Goal: Ask a question

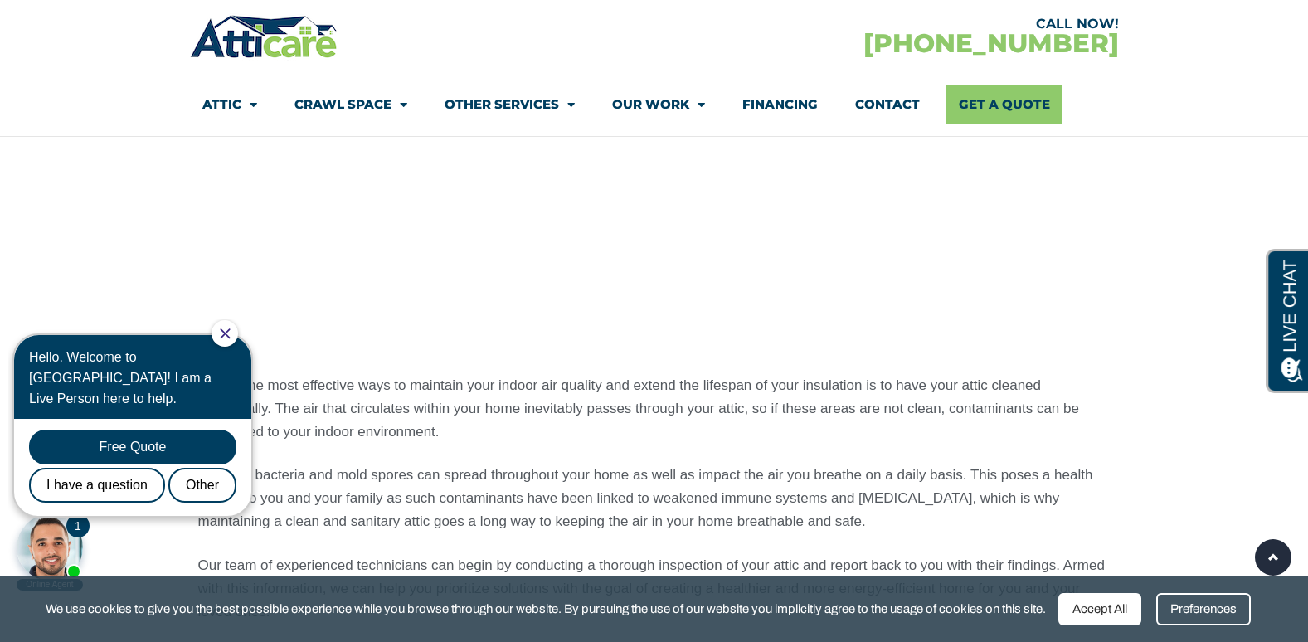
scroll to position [1257, 0]
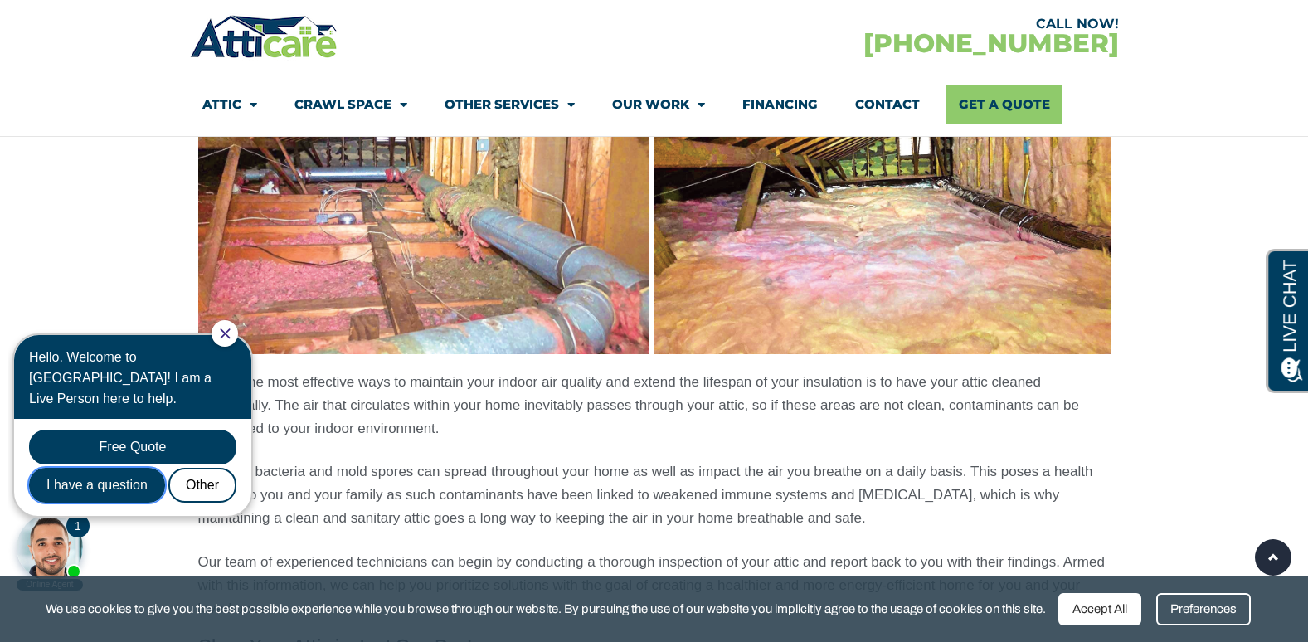
click at [122, 468] on div "I have a question" at bounding box center [97, 485] width 136 height 35
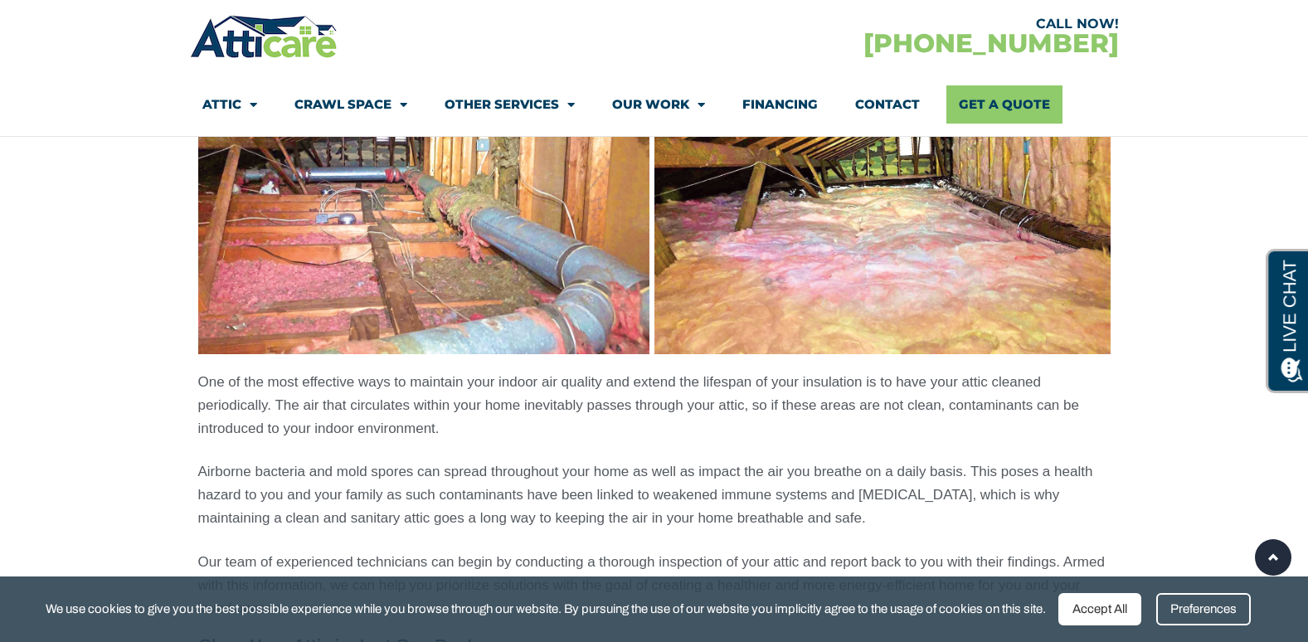
scroll to position [0, 0]
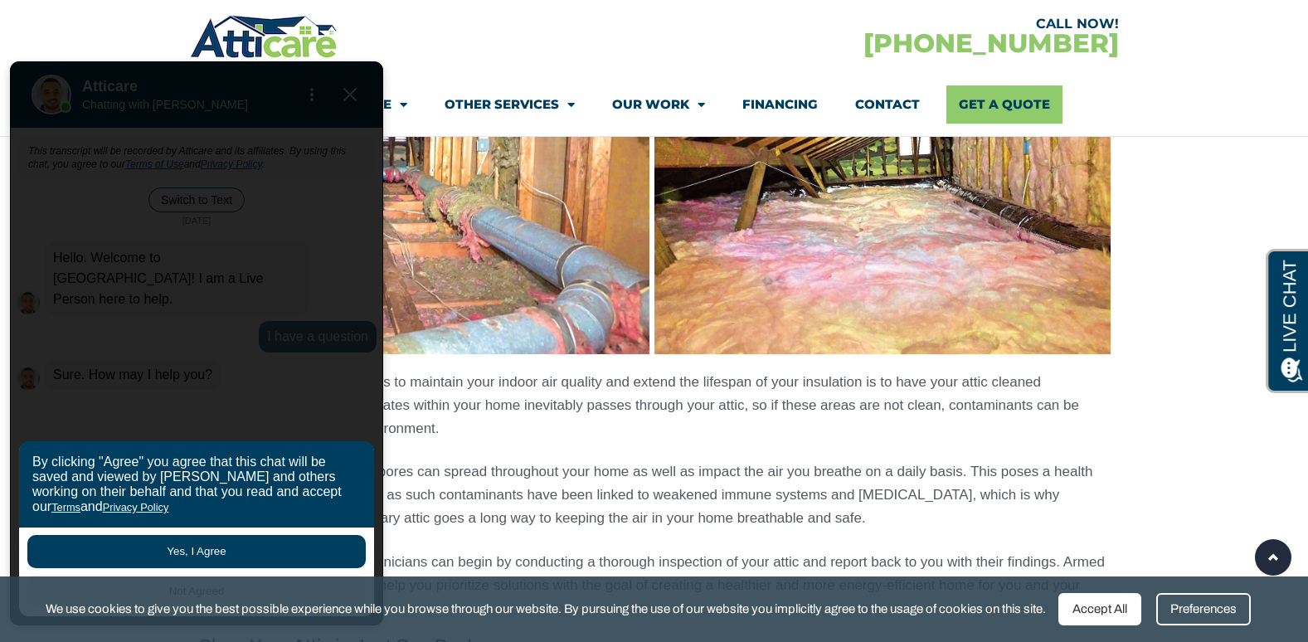
click at [168, 552] on button "Yes, I Agree" at bounding box center [196, 551] width 339 height 33
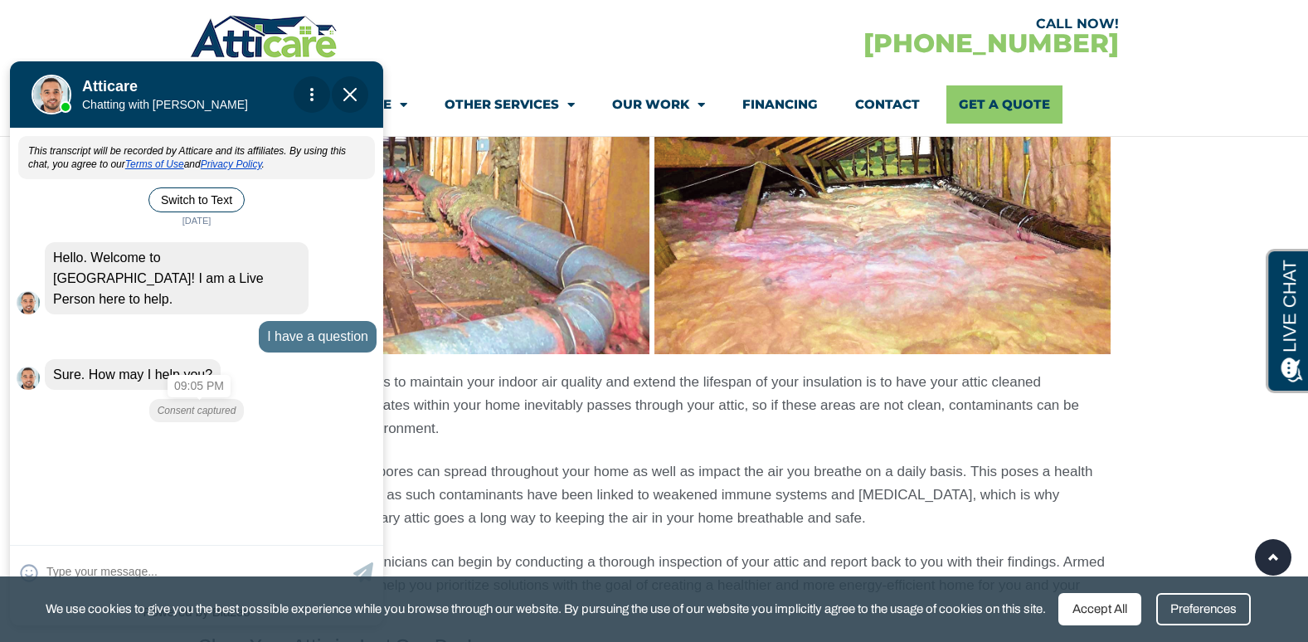
click at [194, 399] on div "Consent captured" at bounding box center [196, 410] width 95 height 23
click at [284, 321] on div "I have a question" at bounding box center [318, 336] width 118 height 31
click at [212, 399] on div "Consent captured" at bounding box center [196, 410] width 95 height 23
click at [193, 475] on div "This transcript will be recorded by Atticare and its affiliates. By using this …" at bounding box center [196, 335] width 373 height 410
click at [207, 429] on div "[PERSON_NAME] is typing" at bounding box center [196, 435] width 373 height 12
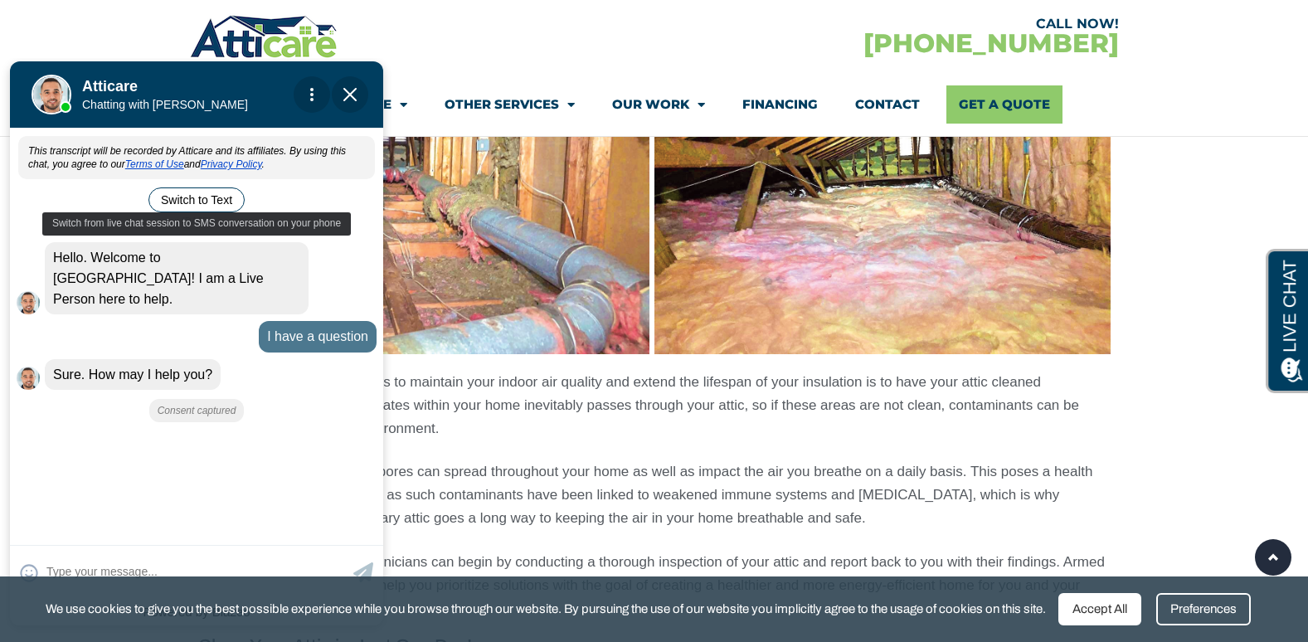
click at [221, 197] on button "Switch to Text" at bounding box center [197, 200] width 96 height 25
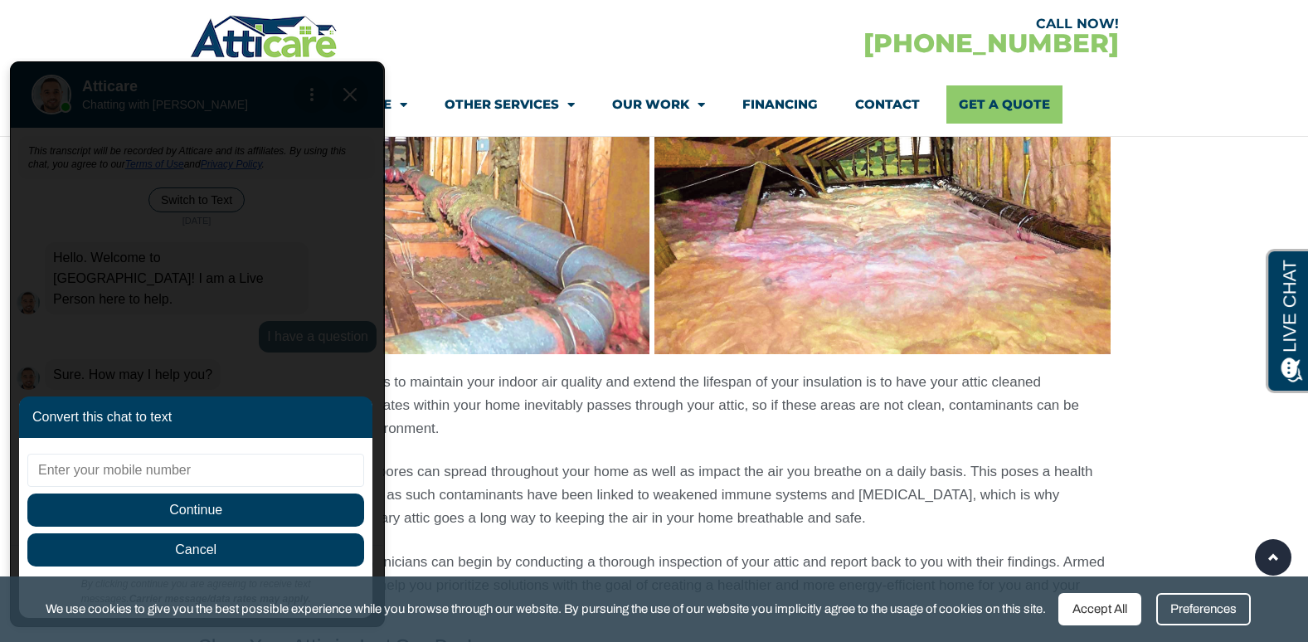
click at [295, 559] on span "Cancel" at bounding box center [195, 550] width 337 height 33
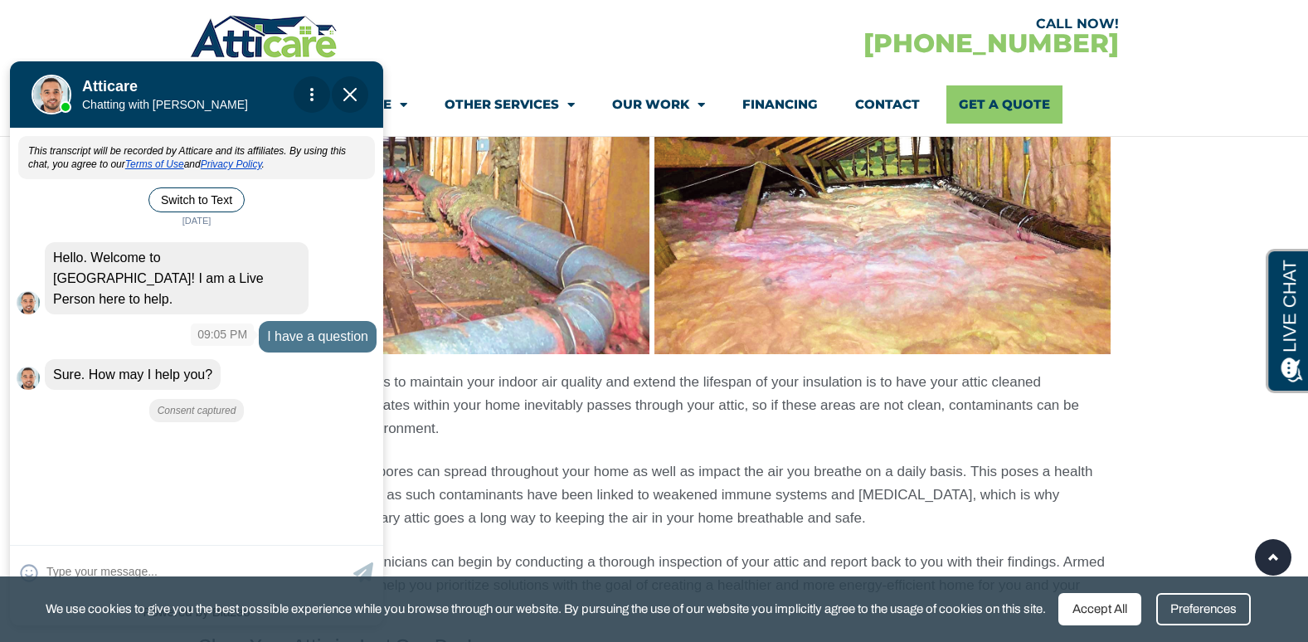
click at [336, 321] on div "I have a question" at bounding box center [318, 336] width 118 height 31
click at [217, 399] on div "Consent captured" at bounding box center [196, 410] width 95 height 23
click at [125, 363] on div "Sure. How may I help you?" at bounding box center [133, 374] width 176 height 31
click at [306, 429] on div "[PERSON_NAME] is typing" at bounding box center [196, 435] width 373 height 12
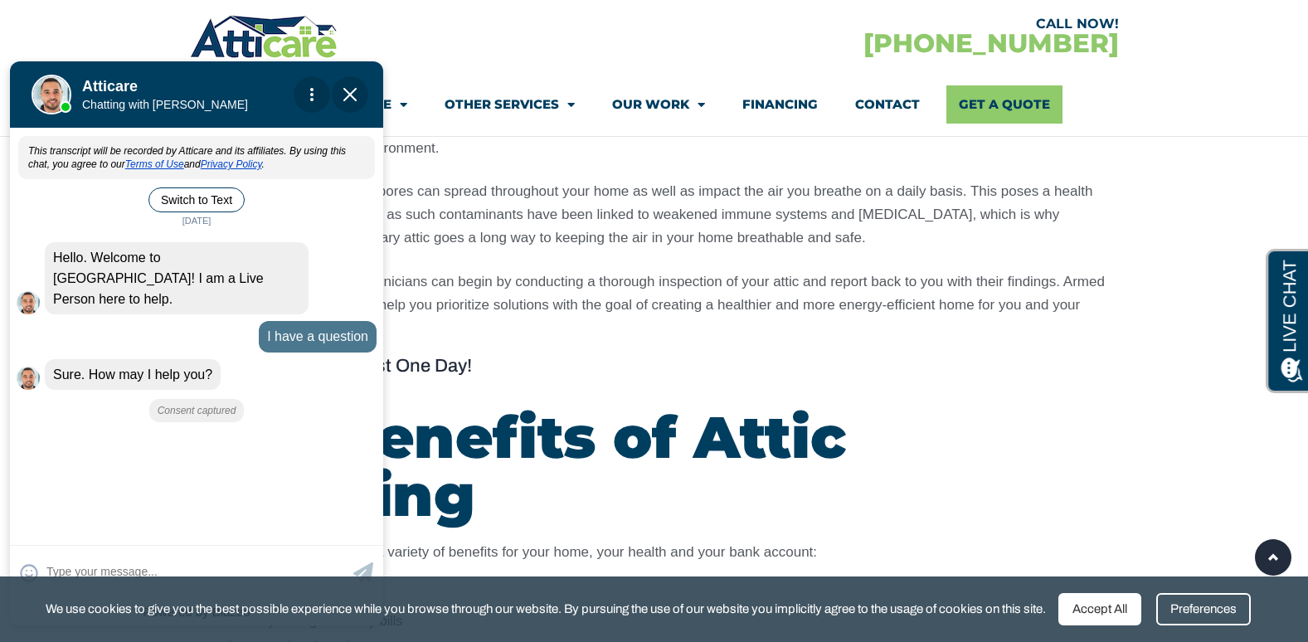
scroll to position [1538, 0]
click at [246, 559] on textarea at bounding box center [197, 572] width 303 height 32
click at [1231, 602] on div "Preferences" at bounding box center [1204, 609] width 95 height 32
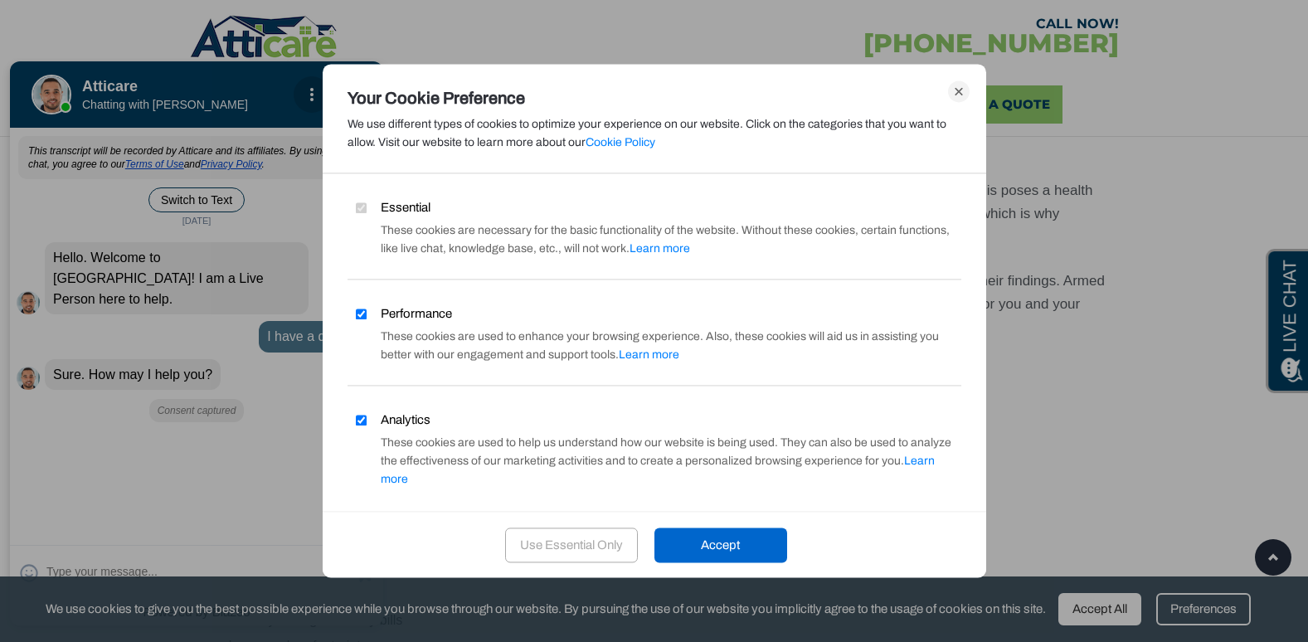
click at [960, 97] on icon at bounding box center [959, 91] width 22 height 22
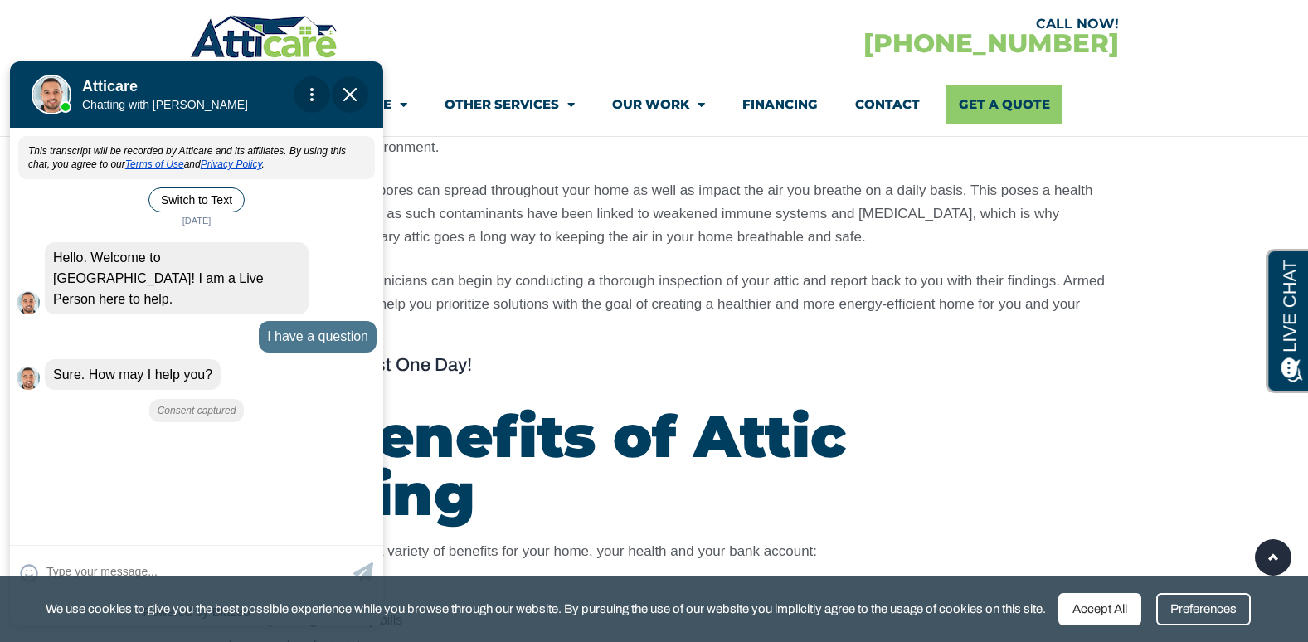
click at [224, 487] on div "This transcript will be recorded by Atticare and its affiliates. By using this …" at bounding box center [196, 335] width 373 height 410
click at [210, 549] on div "😀 😁 😂 😃 😄 😅 😆 😇 😈 😉 😊 😋 😌 😍 😎 😏 😐 😑 😒 😓 😔 😕 😖 😗 😘 😛 😝 😞 😟 😠 😡 😢 😣 😤 😥 😦" at bounding box center [196, 571] width 373 height 53
click at [1180, 602] on div "Preferences" at bounding box center [1204, 609] width 95 height 32
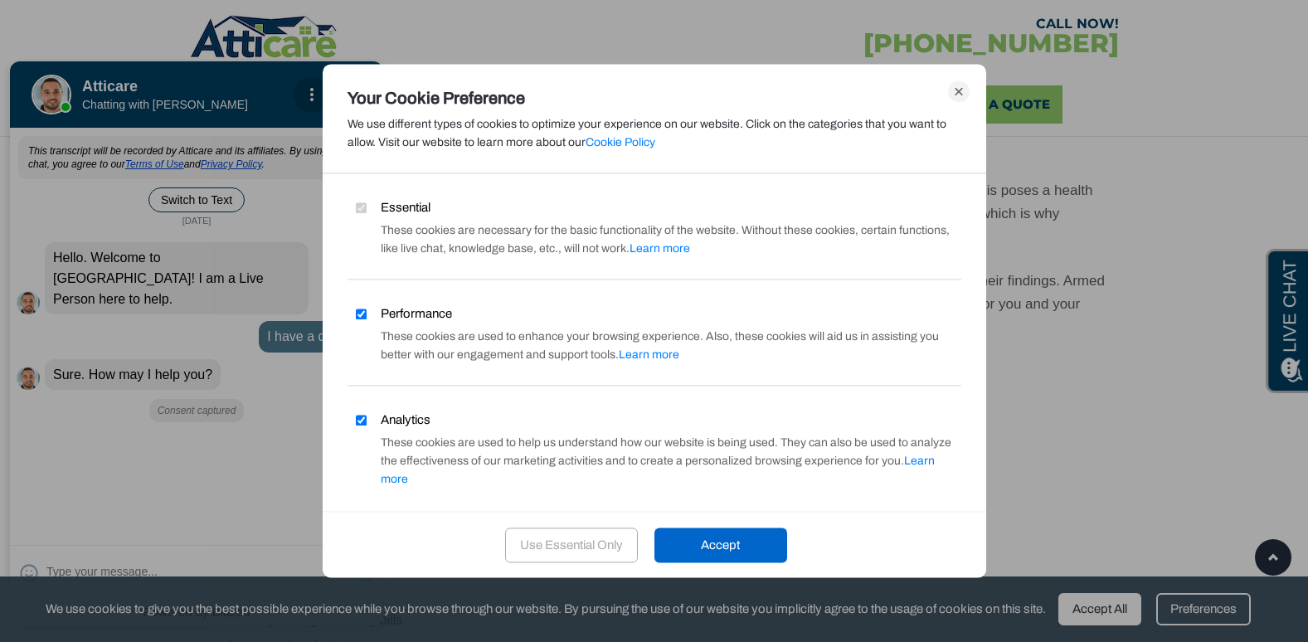
click at [365, 419] on input "Analytics" at bounding box center [361, 420] width 11 height 11
checkbox input "false"
click at [367, 315] on label "Performance" at bounding box center [400, 314] width 105 height 18
click at [367, 315] on input "Performance" at bounding box center [361, 314] width 11 height 11
checkbox input "false"
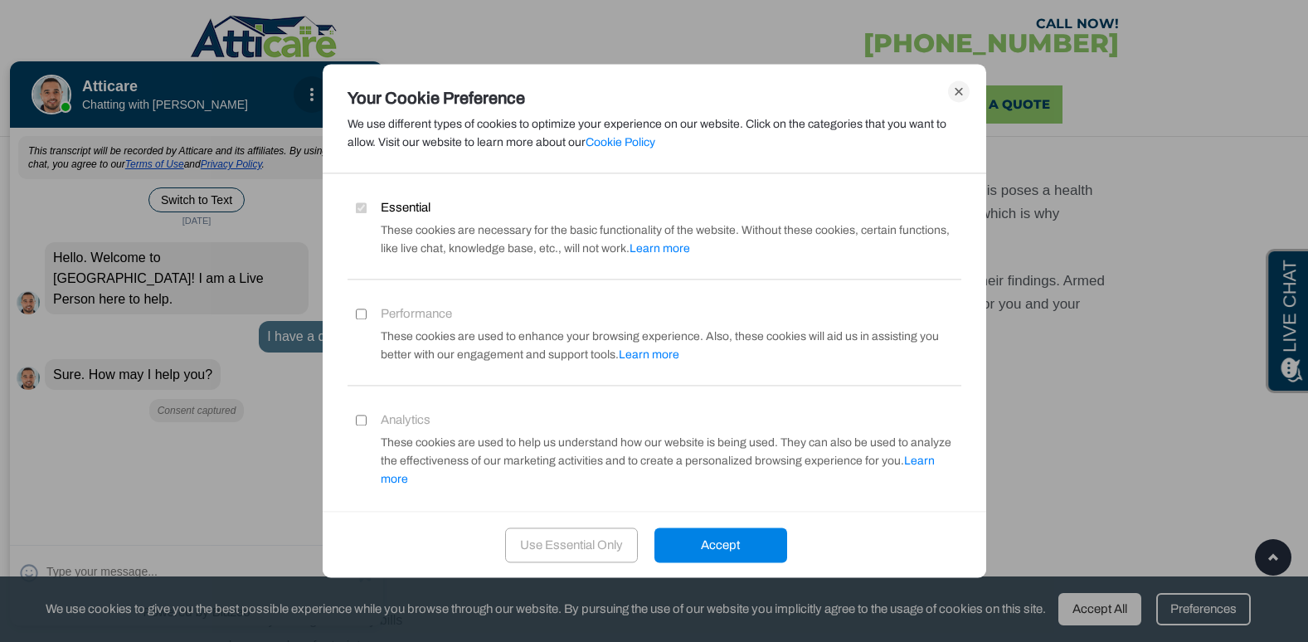
click at [720, 557] on div "Accept" at bounding box center [721, 545] width 133 height 35
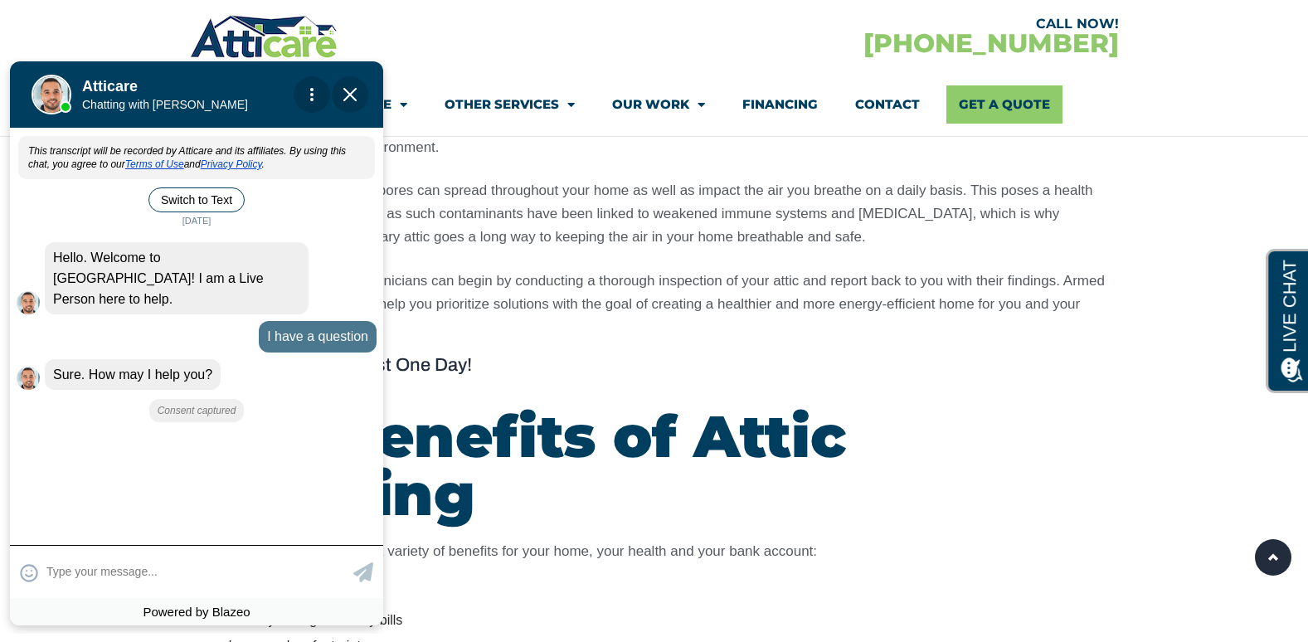
click at [155, 576] on textarea at bounding box center [197, 572] width 303 height 32
type input "Do you service [PERSON_NAME][GEOGRAPHIC_DATA],"
type textarea "Do you service [PERSON_NAME][GEOGRAPHIC_DATA],"
type input "Do you service [PERSON_NAME][GEOGRAPHIC_DATA], C"
type textarea "Do you service [PERSON_NAME][GEOGRAPHIC_DATA], [GEOGRAPHIC_DATA]"
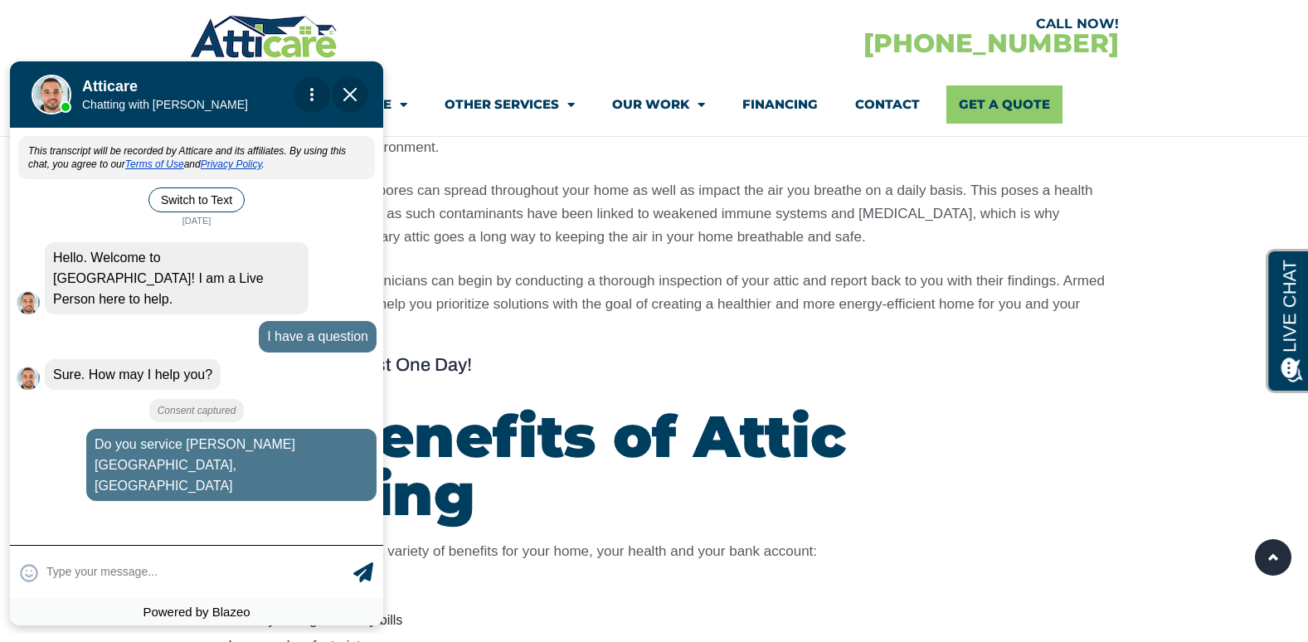
click at [178, 582] on textarea at bounding box center [197, 572] width 303 height 32
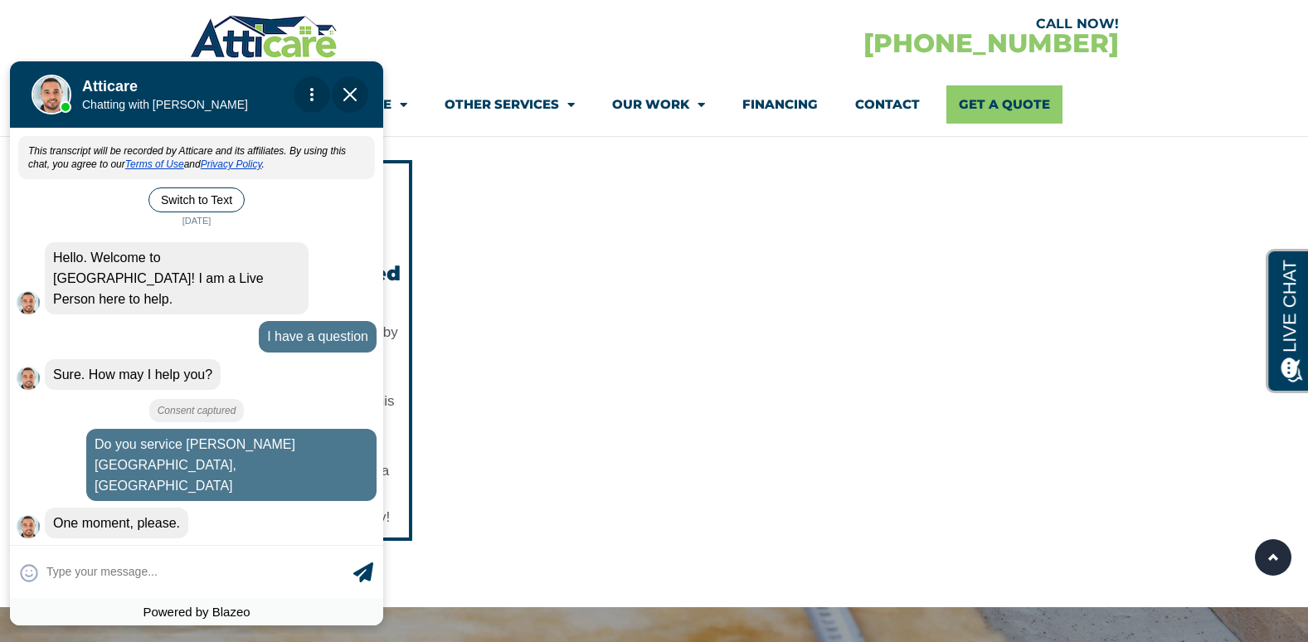
scroll to position [4104, 0]
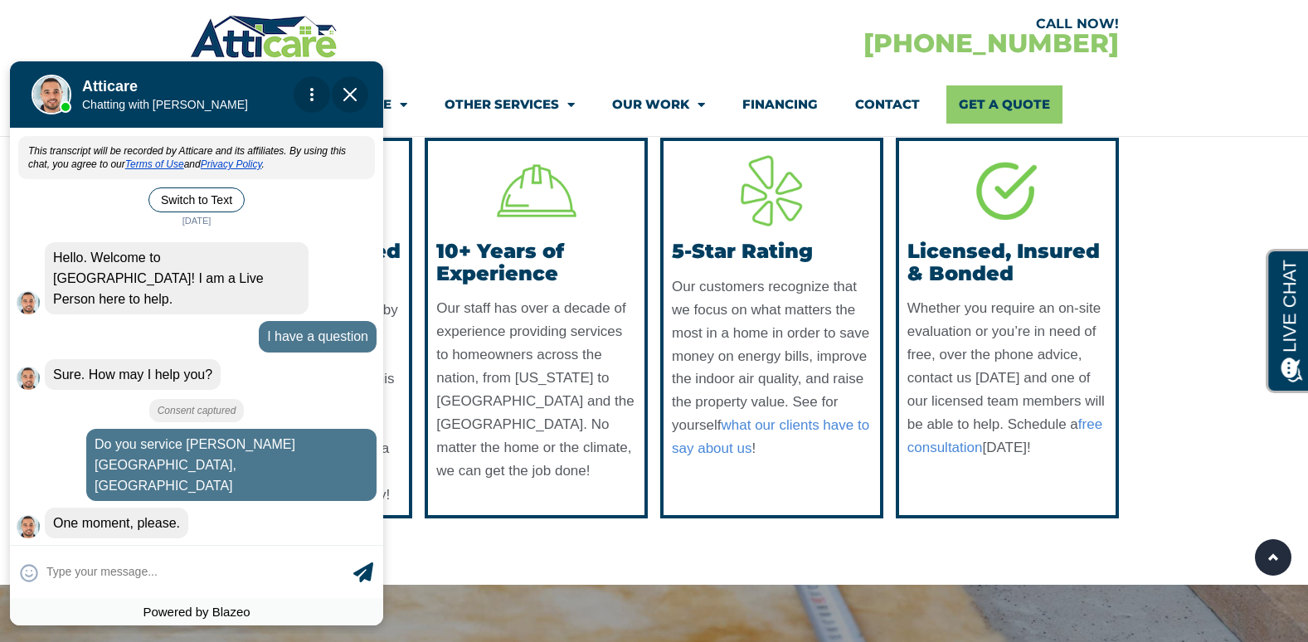
click at [346, 95] on img "Close Chat" at bounding box center [350, 94] width 13 height 13
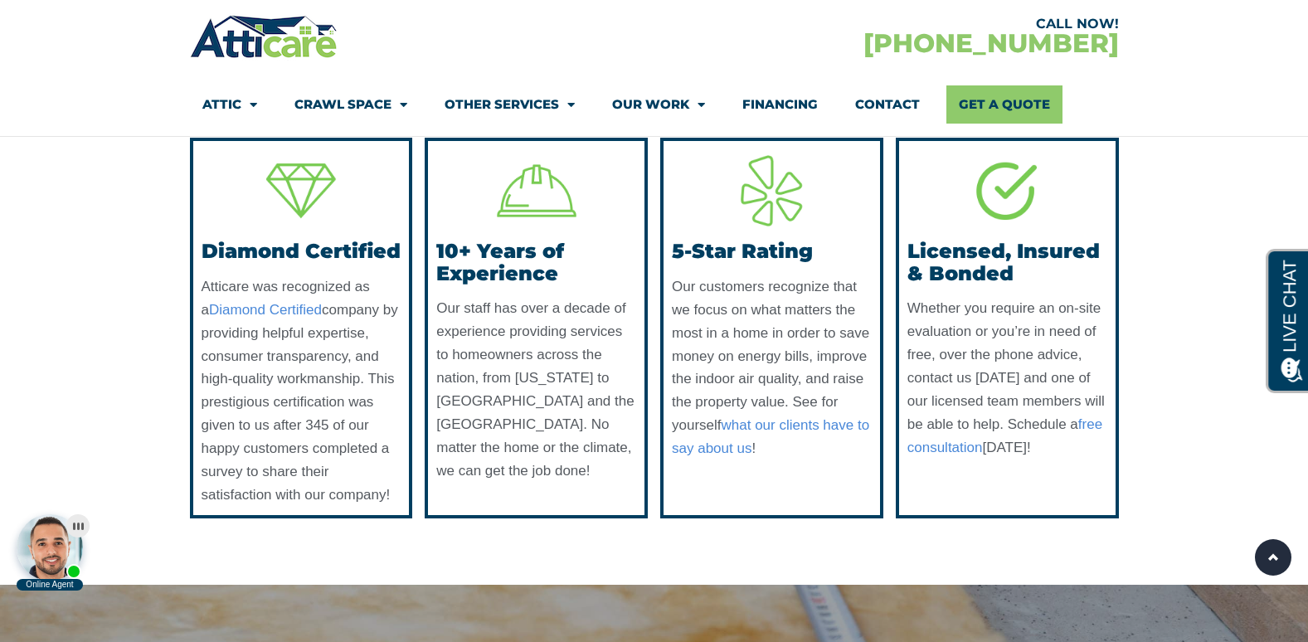
click at [50, 538] on div at bounding box center [50, 547] width 66 height 66
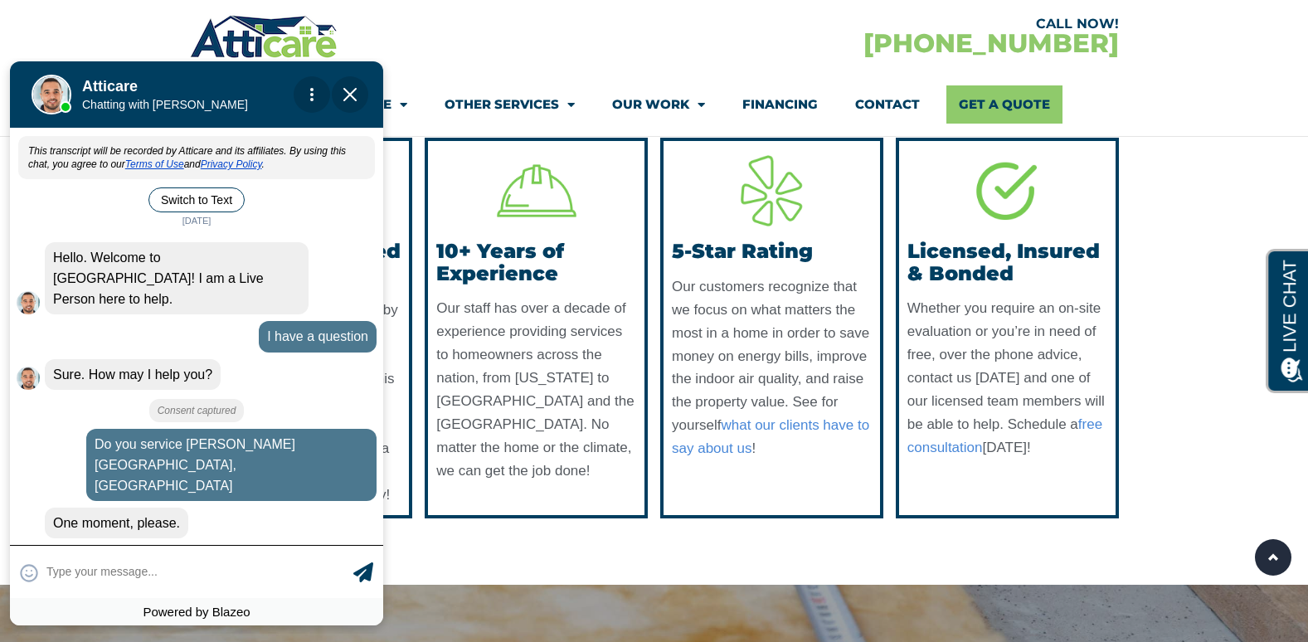
scroll to position [52, 0]
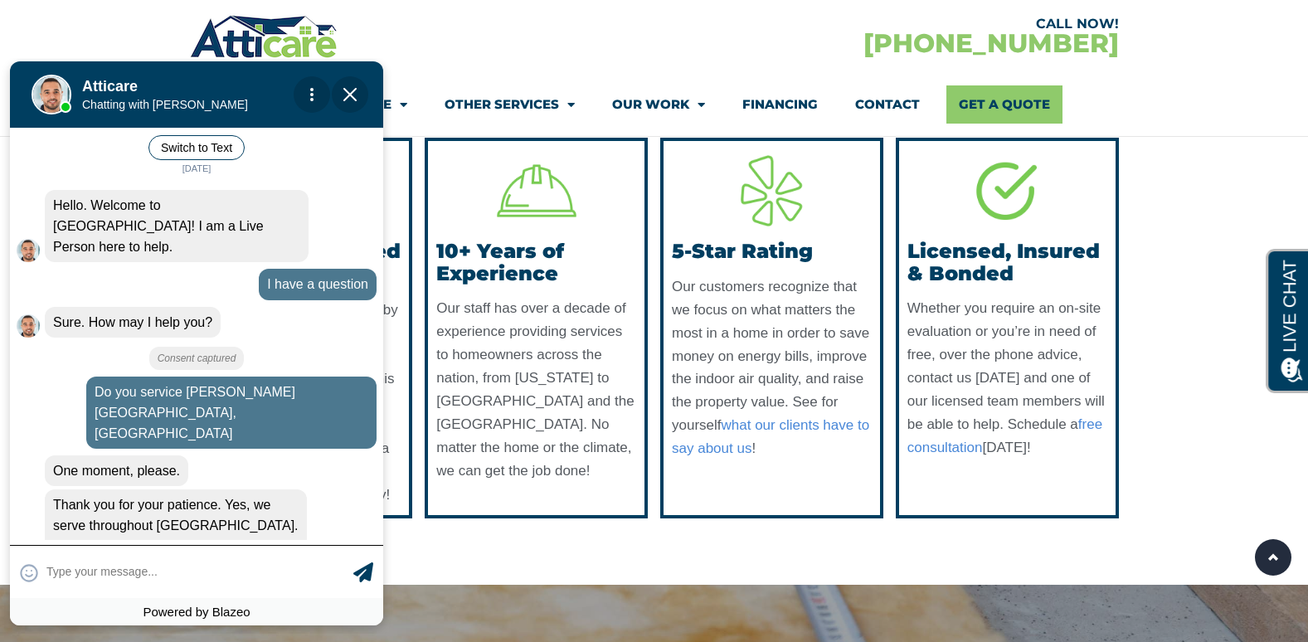
click at [216, 563] on textarea at bounding box center [197, 572] width 303 height 32
type input "I did not read everything avai"
type textarea "I did not read everything [PERSON_NAME]"
type input "I did not read all informatio"
type textarea "I did not read all informatio"
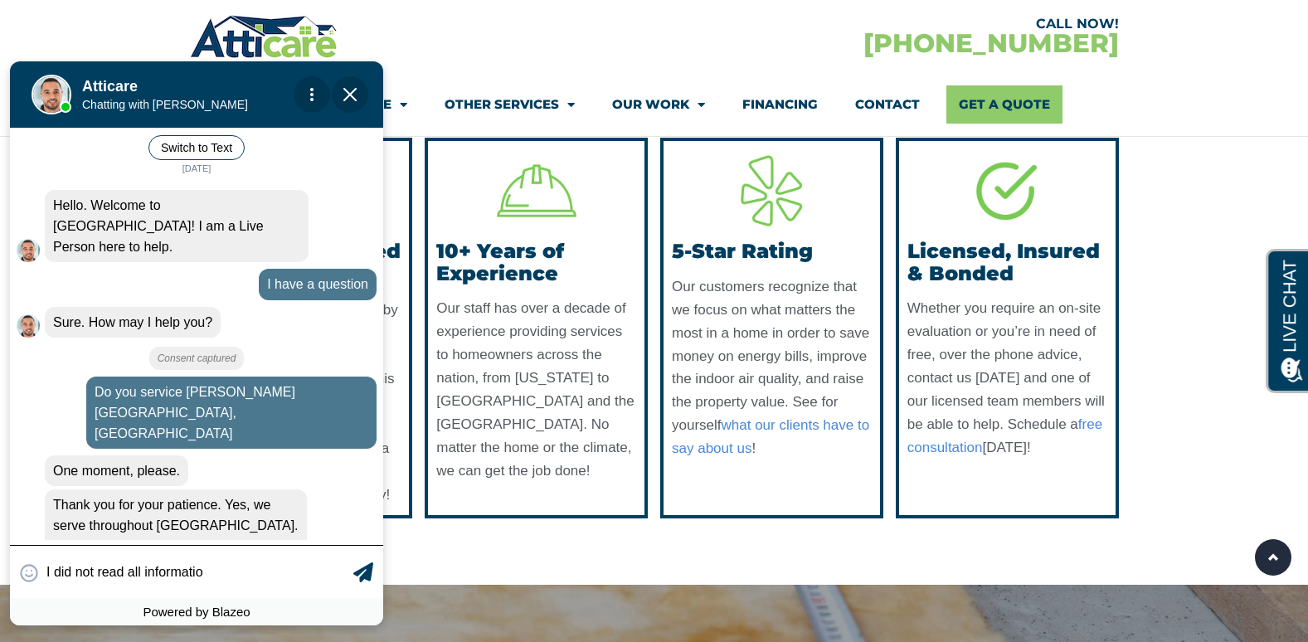
type input "I did not read all information"
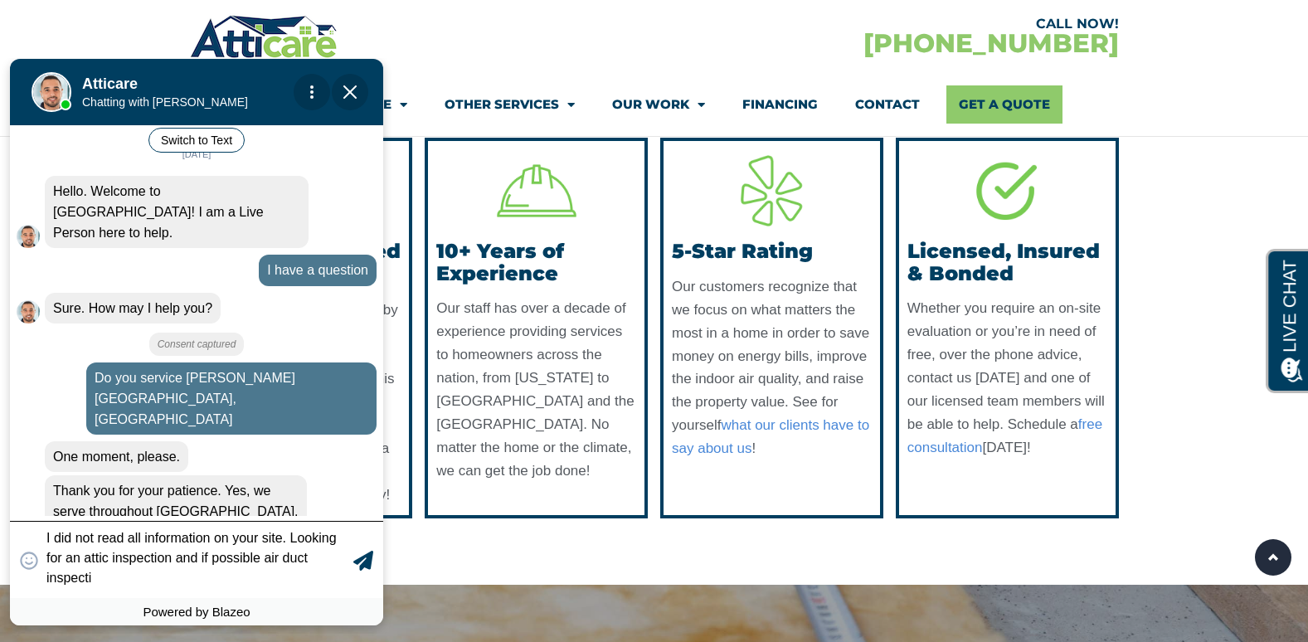
scroll to position [74, 0]
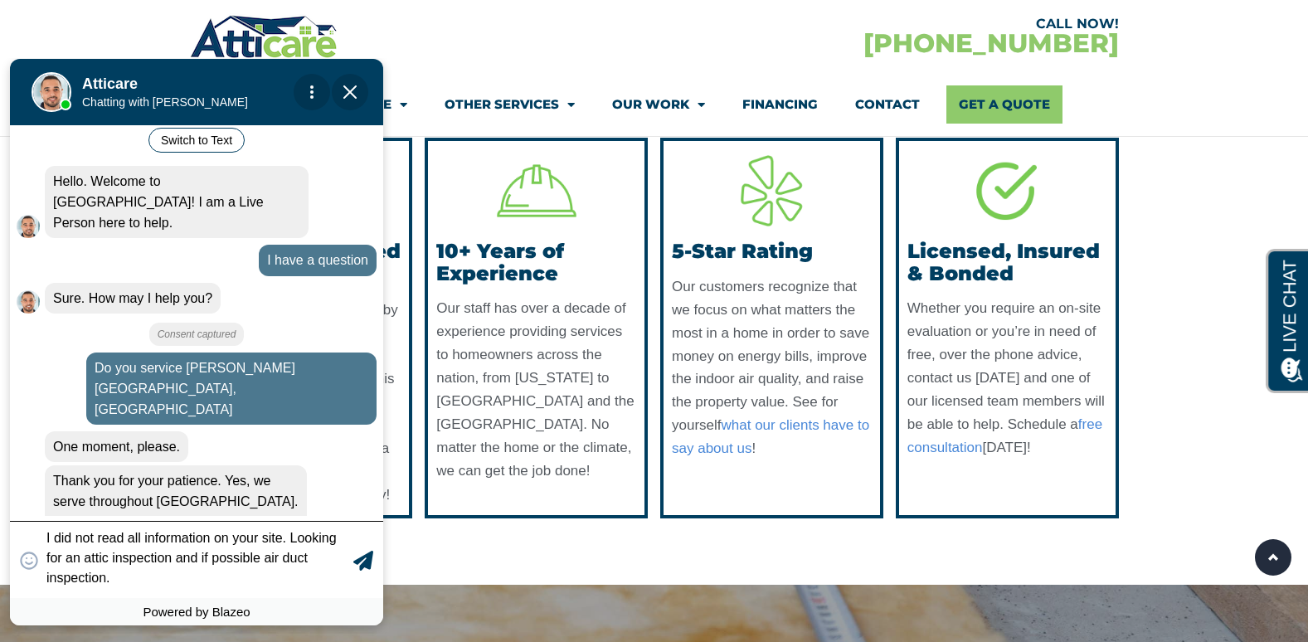
type textarea "I did not read all information on your site. Looking for an attic inspection an…"
click at [134, 575] on textarea "I did not read all information on your site. Looking for an attic inspection an…" at bounding box center [197, 560] width 303 height 56
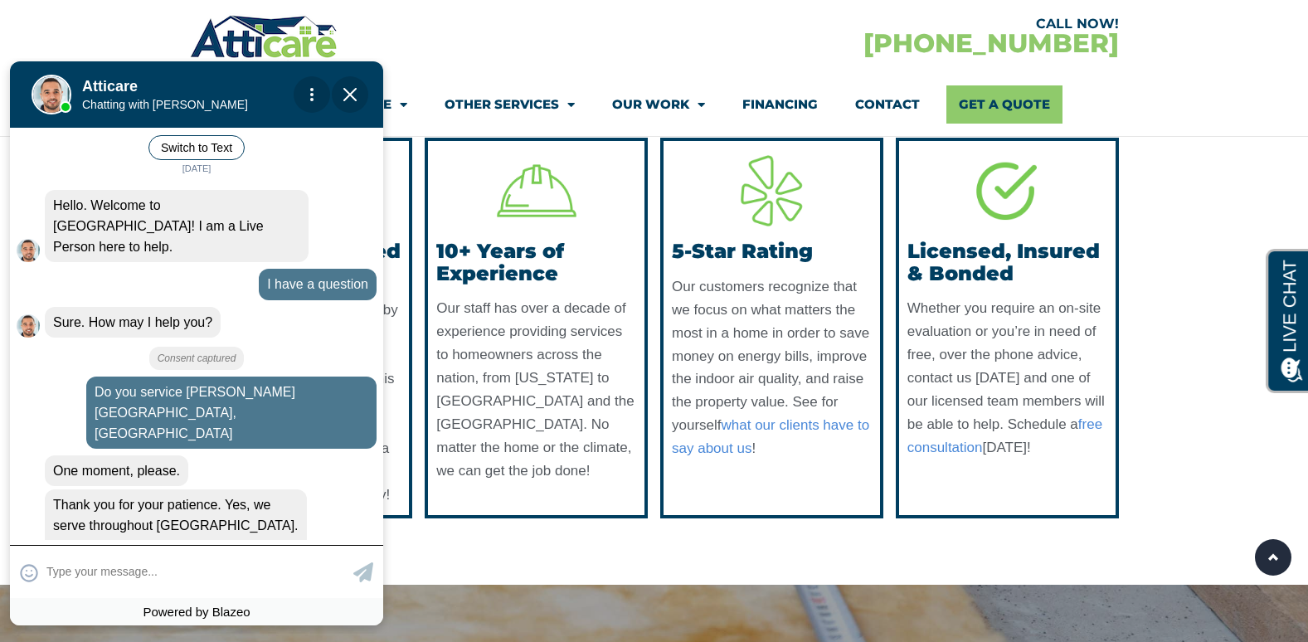
scroll to position [132, 0]
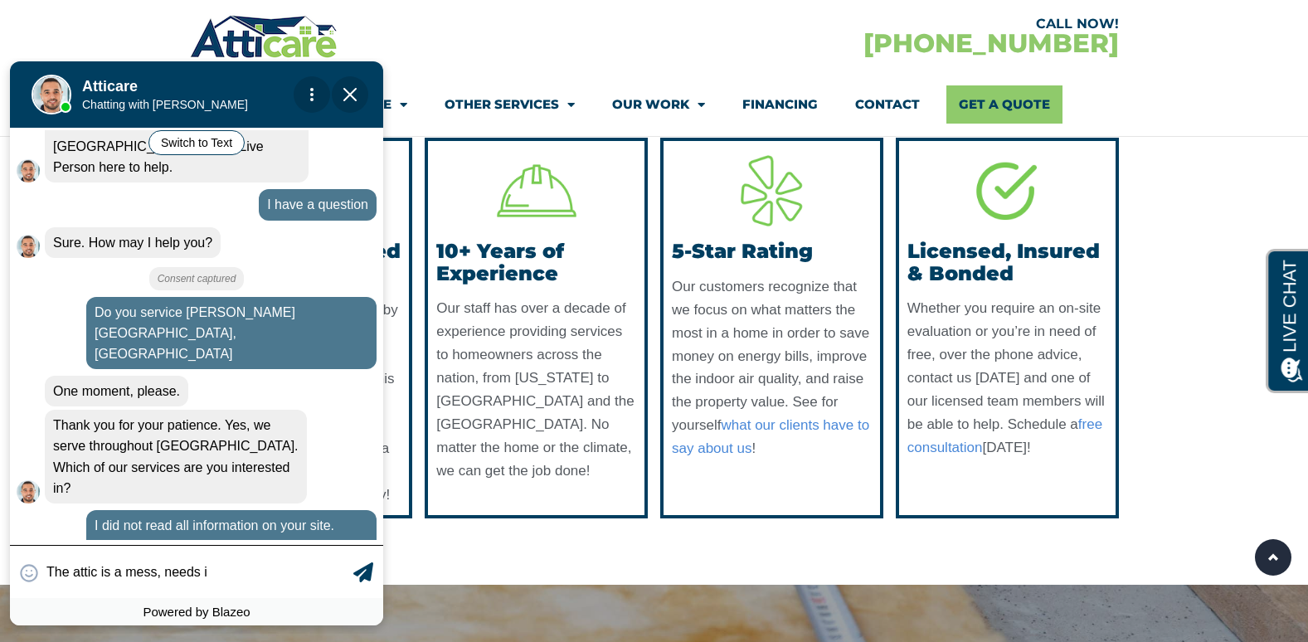
type input "The attic is a mess, needs in"
type textarea "The attic is a mess, needs in"
type input "The attic is a mess, needs ins"
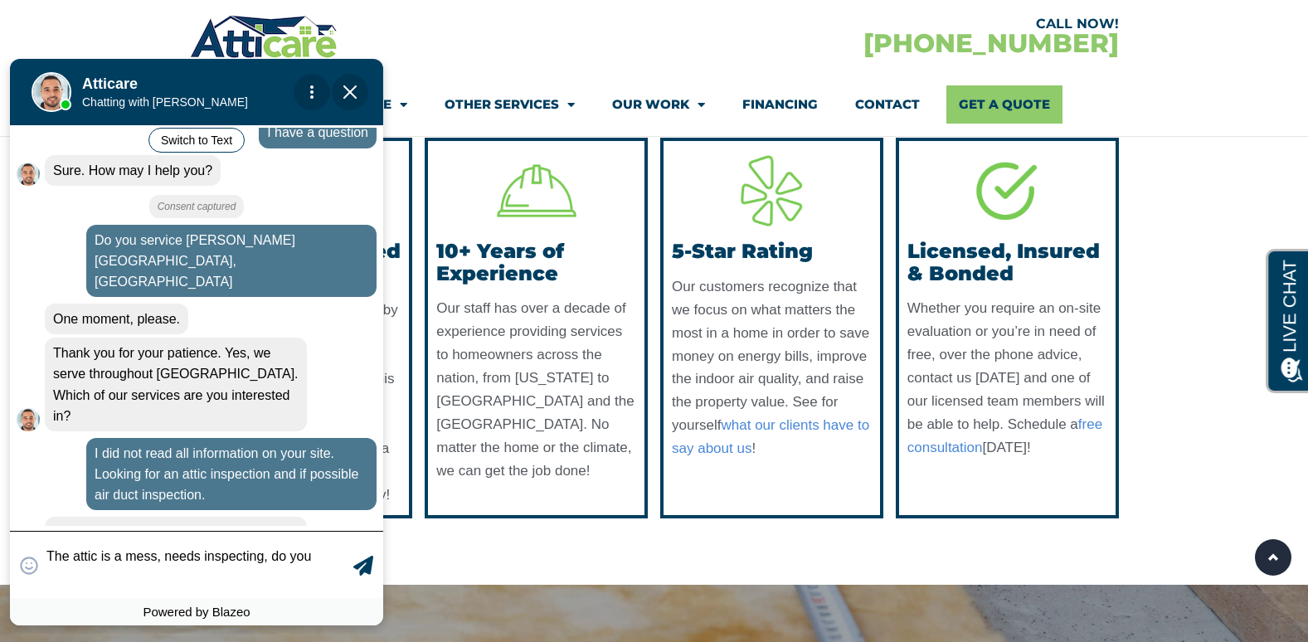
scroll to position [190, 0]
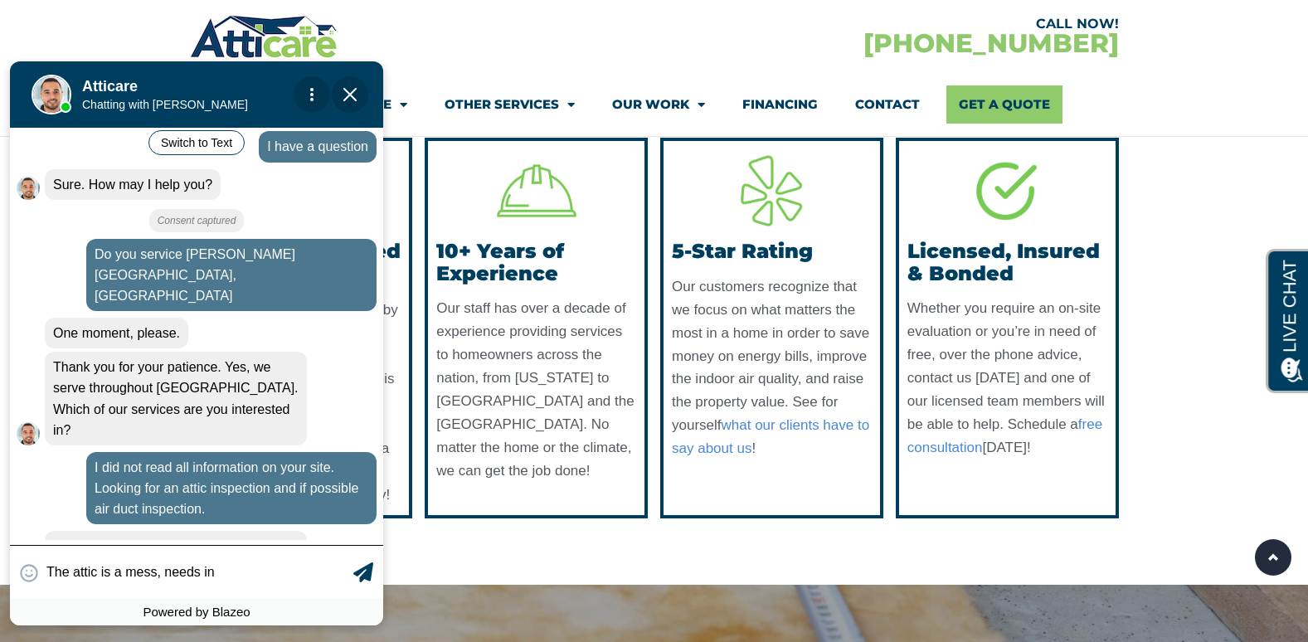
type textarea "The attic is a mess, needs i"
type input "T"
type input "[PERSON_NAME]"
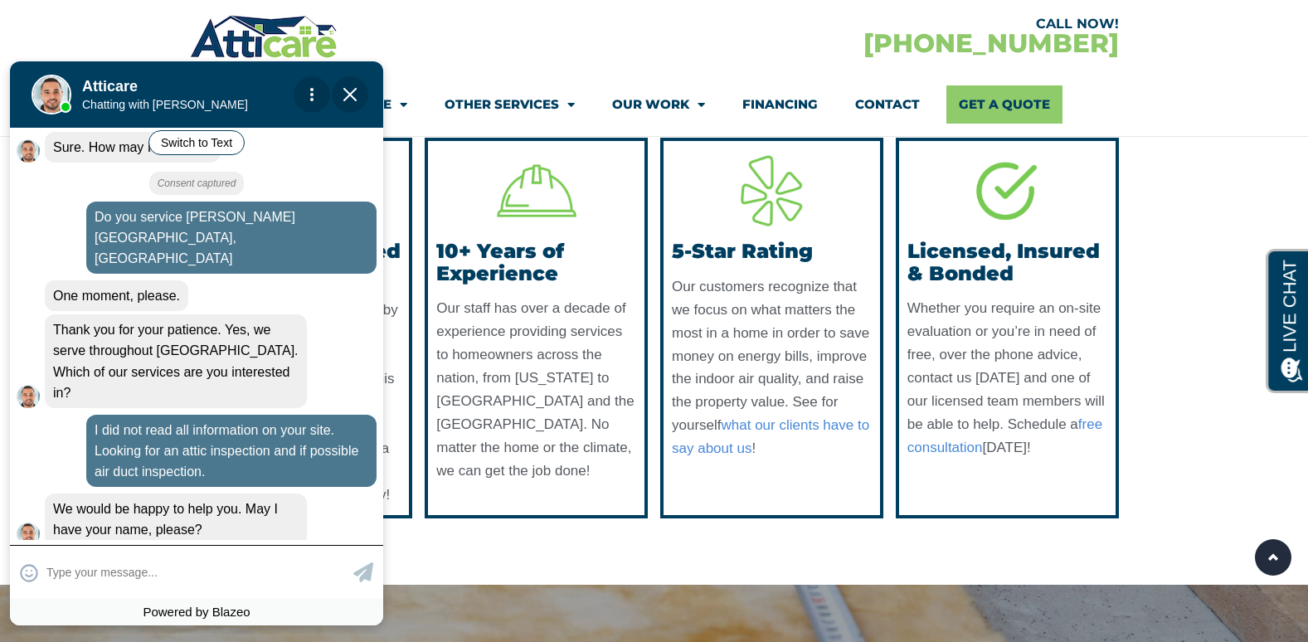
click at [147, 575] on input "text" at bounding box center [197, 572] width 303 height 32
type input "d"
type input "W"
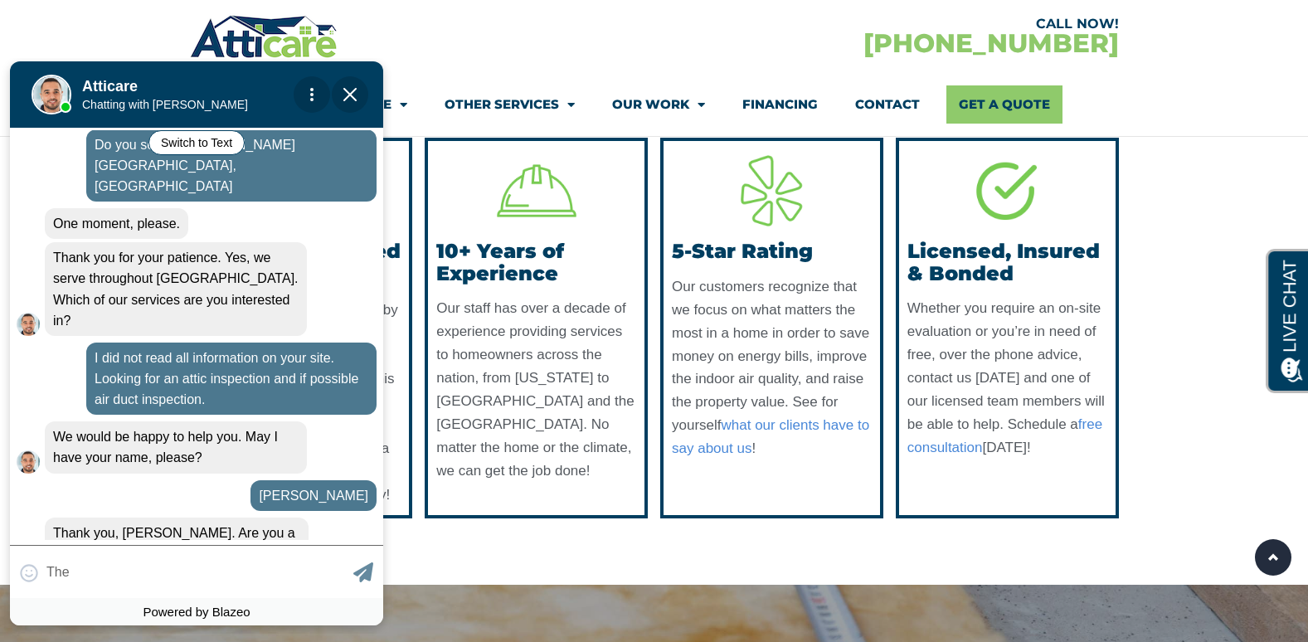
scroll to position [325, 0]
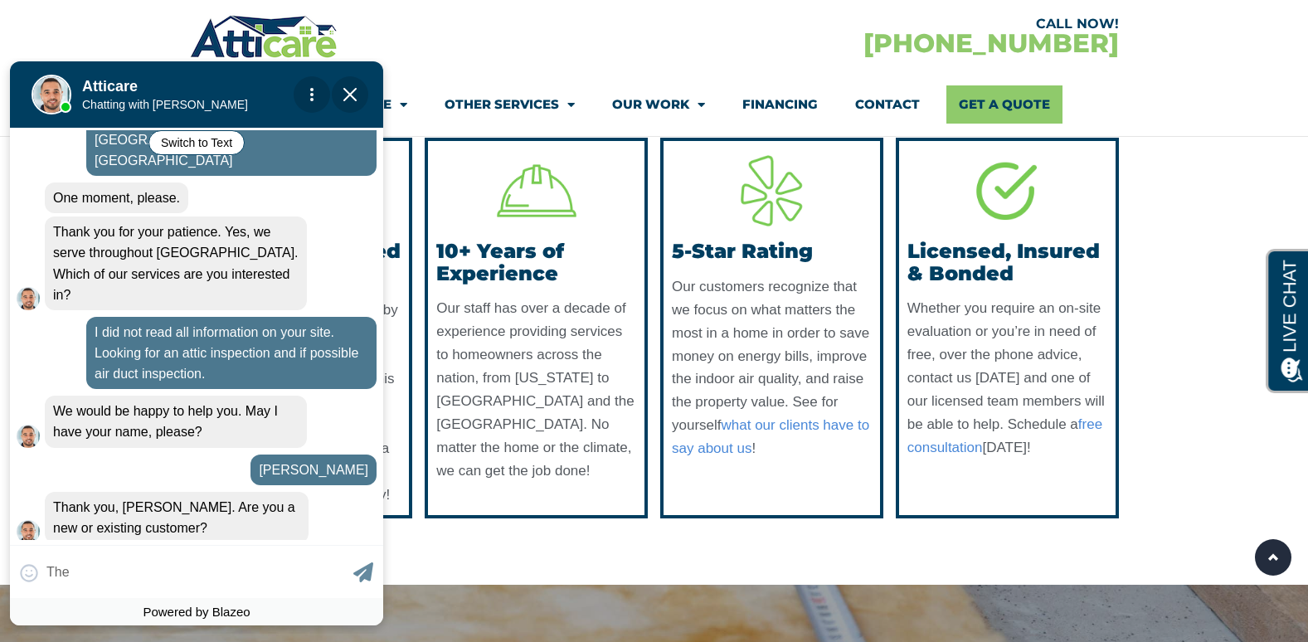
click at [133, 565] on div "😀 😁 😂 😃 😄 😅 😆 😇 😈 😉 😊 😋 😌 😍 😎 😏 😐 😑 😒 😓 😔 😕 😖 😗 😘 😛 😝 😞 😟 😠 😡 😢 😣 😤 😥 😦 The The…" at bounding box center [196, 571] width 373 height 53
click at [59, 583] on div "😀 😁 😂 😃 😄 😅 😆 😇 😈 😉 😊 😋 😌 😍 😎 😏 😐 😑 😒 😓 😔 😕 😖 😗 😘 😛 😝 😞 😟 😠 😡 😢 😣 😤 😥 😦 The The…" at bounding box center [196, 571] width 373 height 53
click at [266, 548] on div "New" at bounding box center [262, 565] width 60 height 35
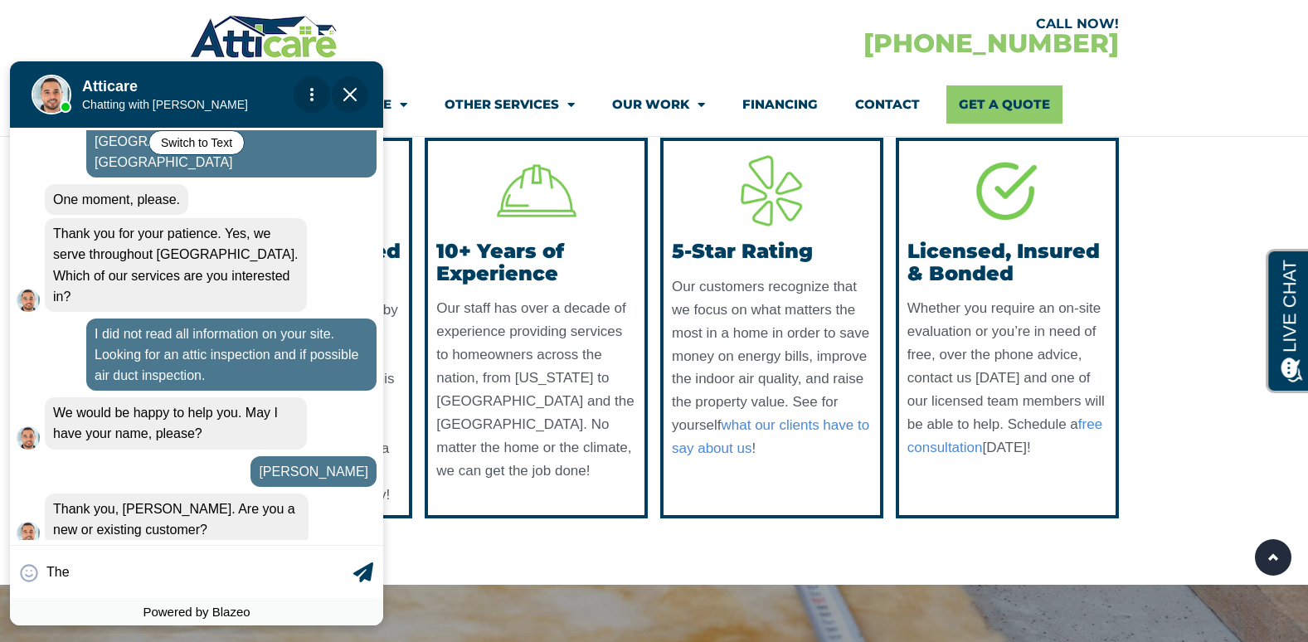
drag, startPoint x: 103, startPoint y: 574, endPoint x: -3, endPoint y: 516, distance: 121.1
click at [0, 516] on html "Convert this chat to text Invalid phone number You have already been contacted …" at bounding box center [204, 346] width 408 height 576
type input "T"
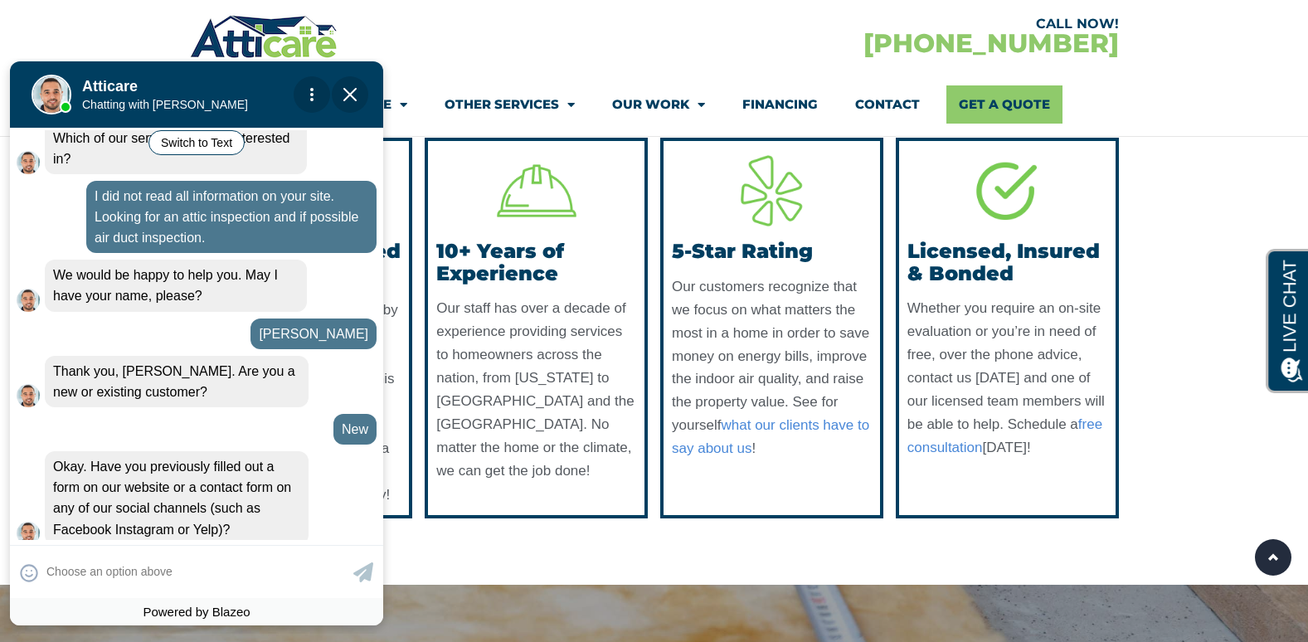
scroll to position [462, 0]
click at [342, 548] on div "No" at bounding box center [352, 565] width 50 height 35
click at [129, 569] on textarea at bounding box center [197, 572] width 303 height 32
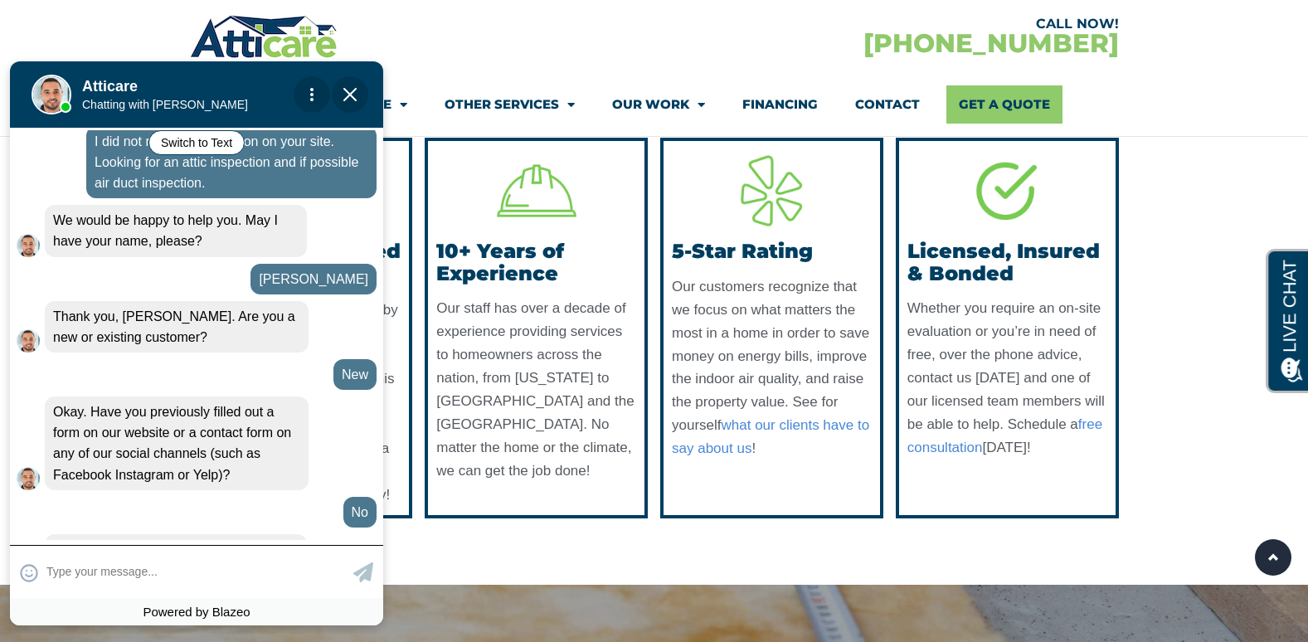
scroll to position [519, 0]
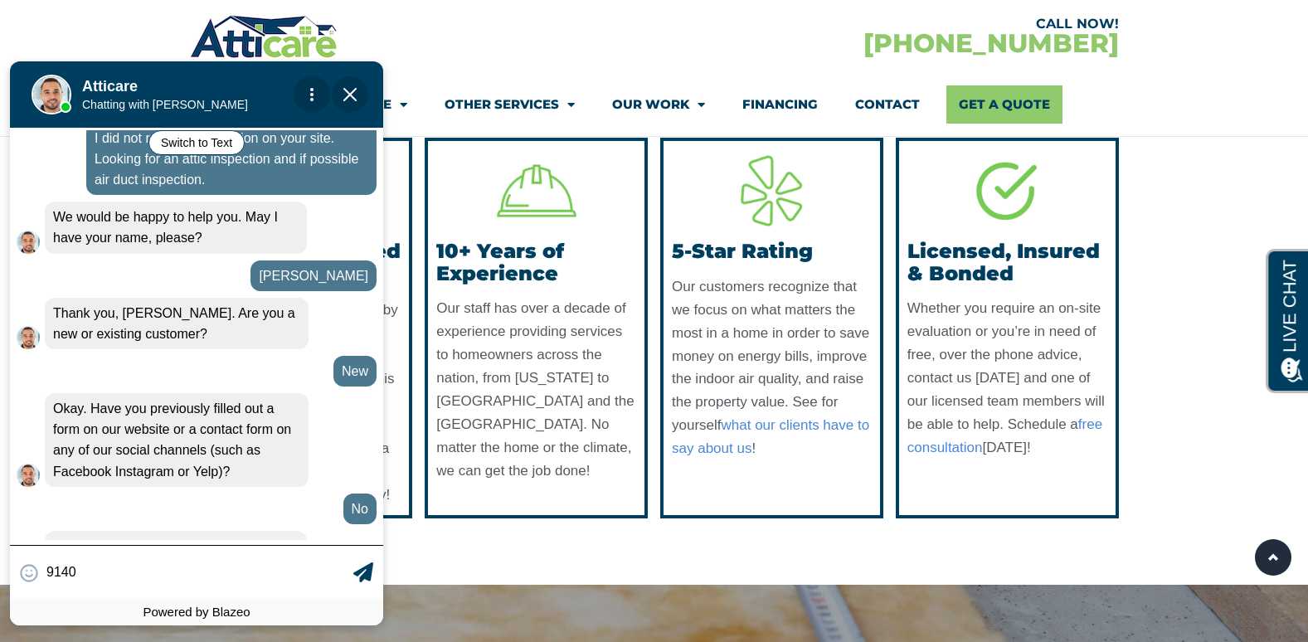
type input "91403"
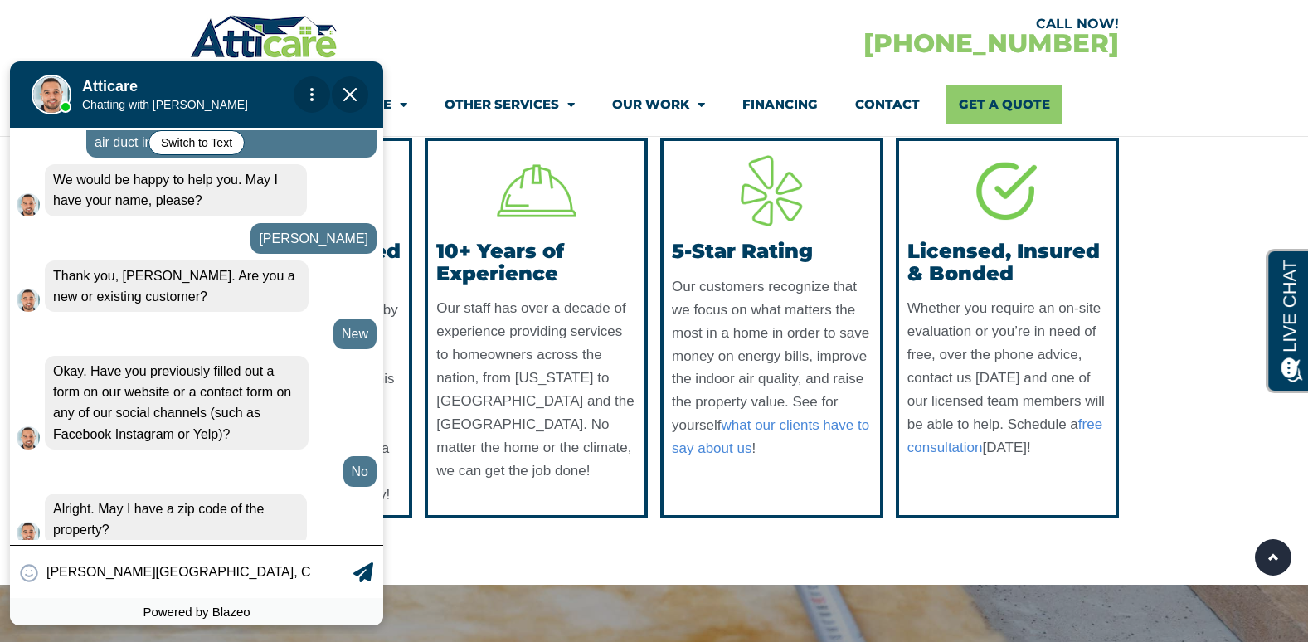
type input "[PERSON_NAME][GEOGRAPHIC_DATA], [GEOGRAPHIC_DATA]"
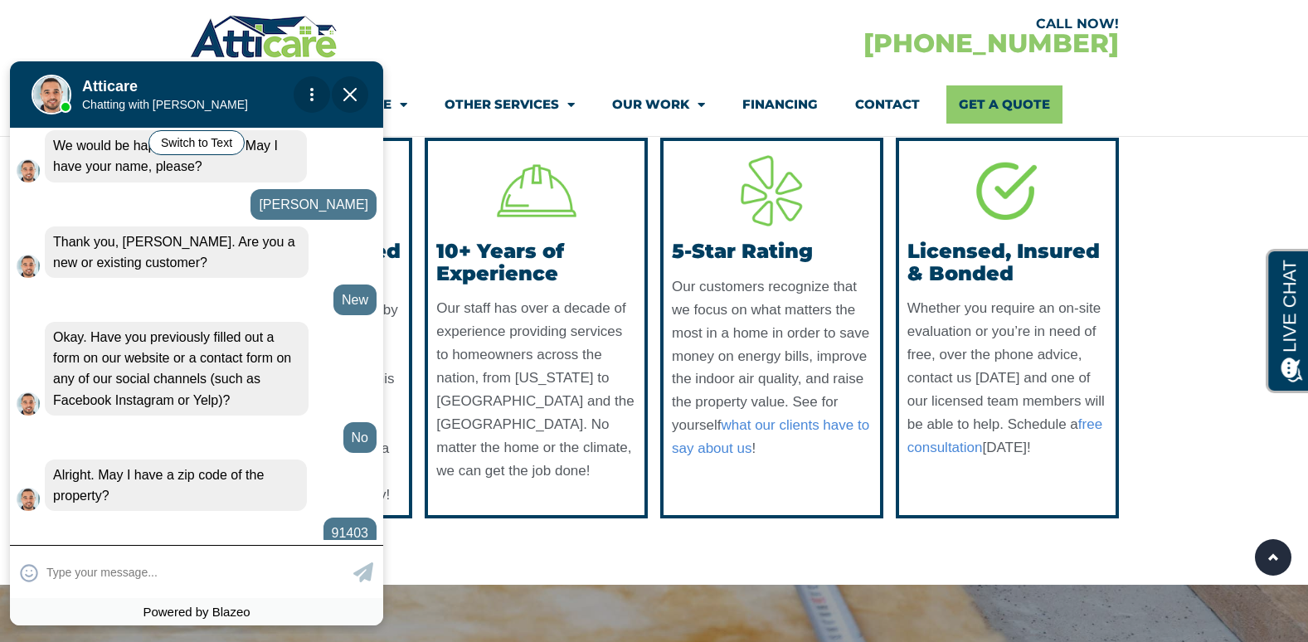
scroll to position [649, 0]
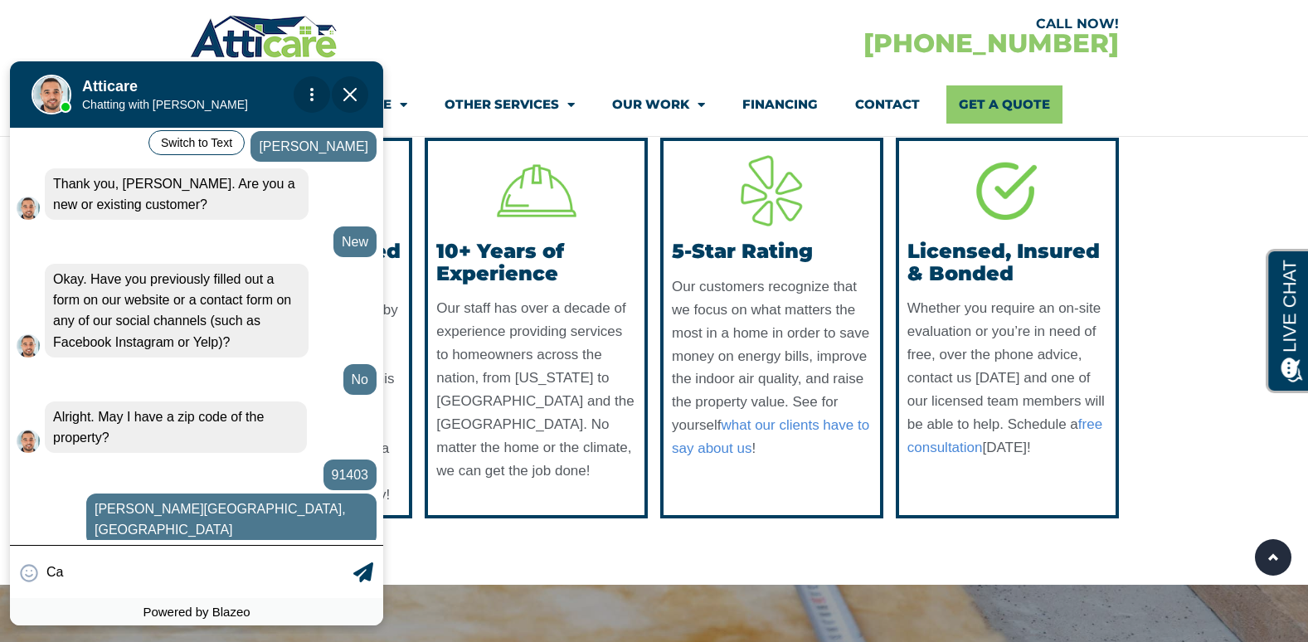
type input "C"
type input "Would rather find out if your"
type textarea "Would rather find out if your"
type input "Would rather find out if your"
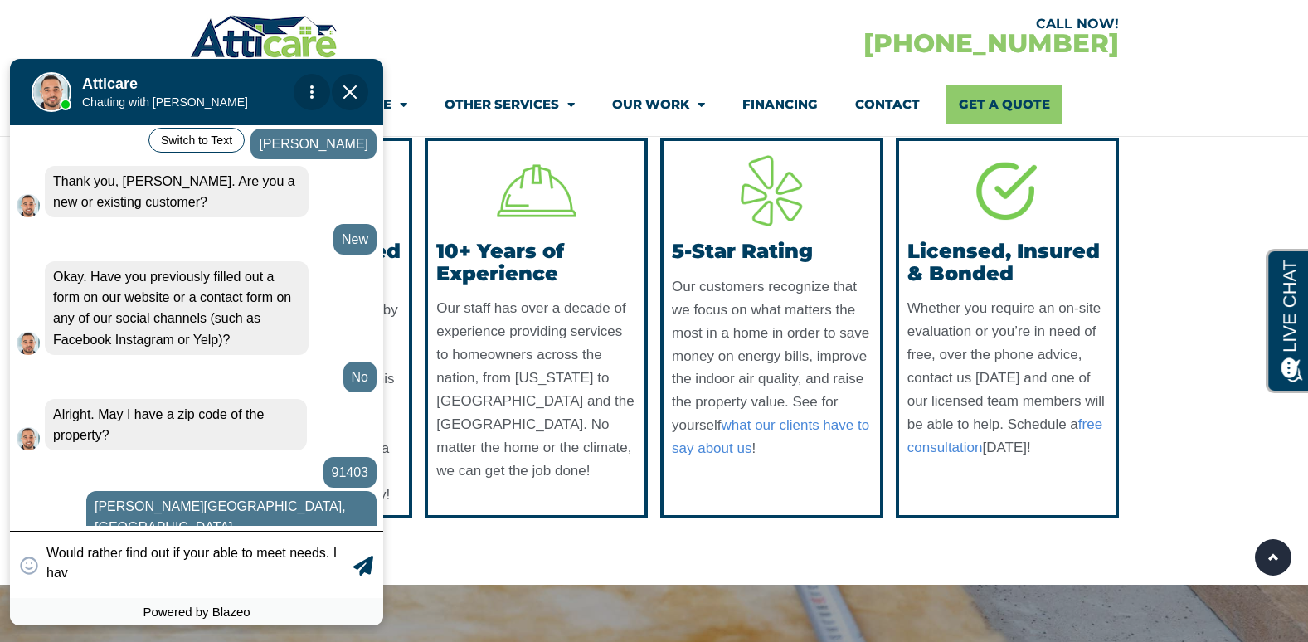
scroll to position [660, 0]
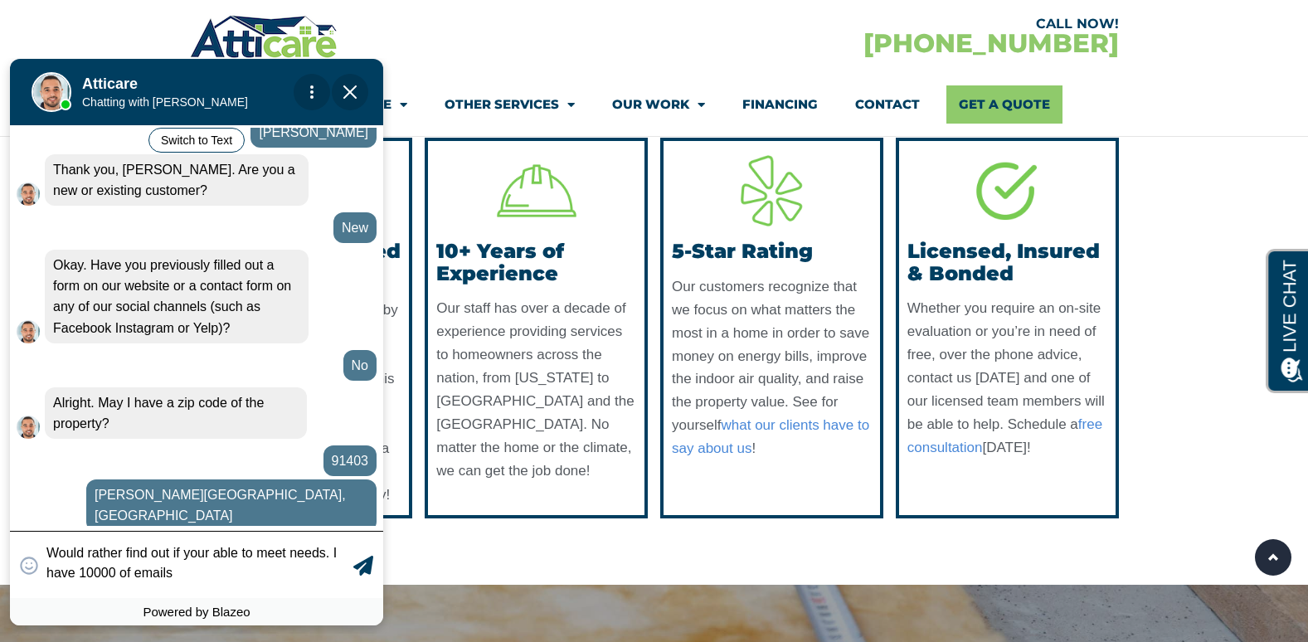
type textarea "Would rather find out if your able to meet needs. I have 10000 of emails."
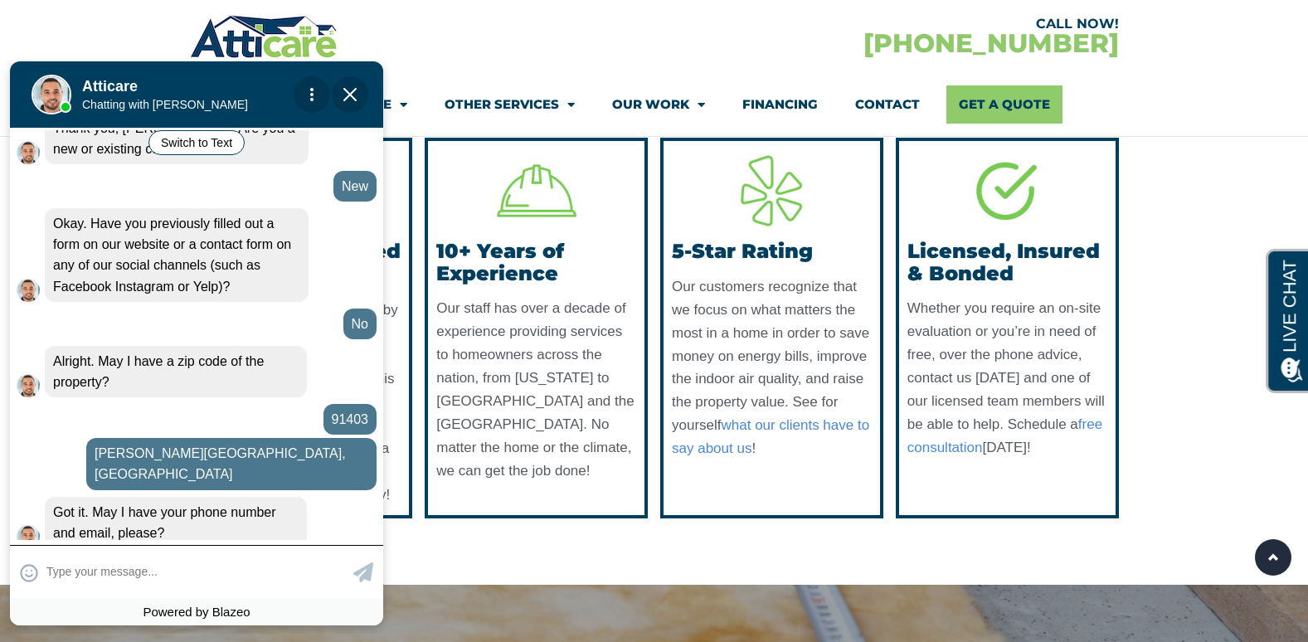
scroll to position [708, 0]
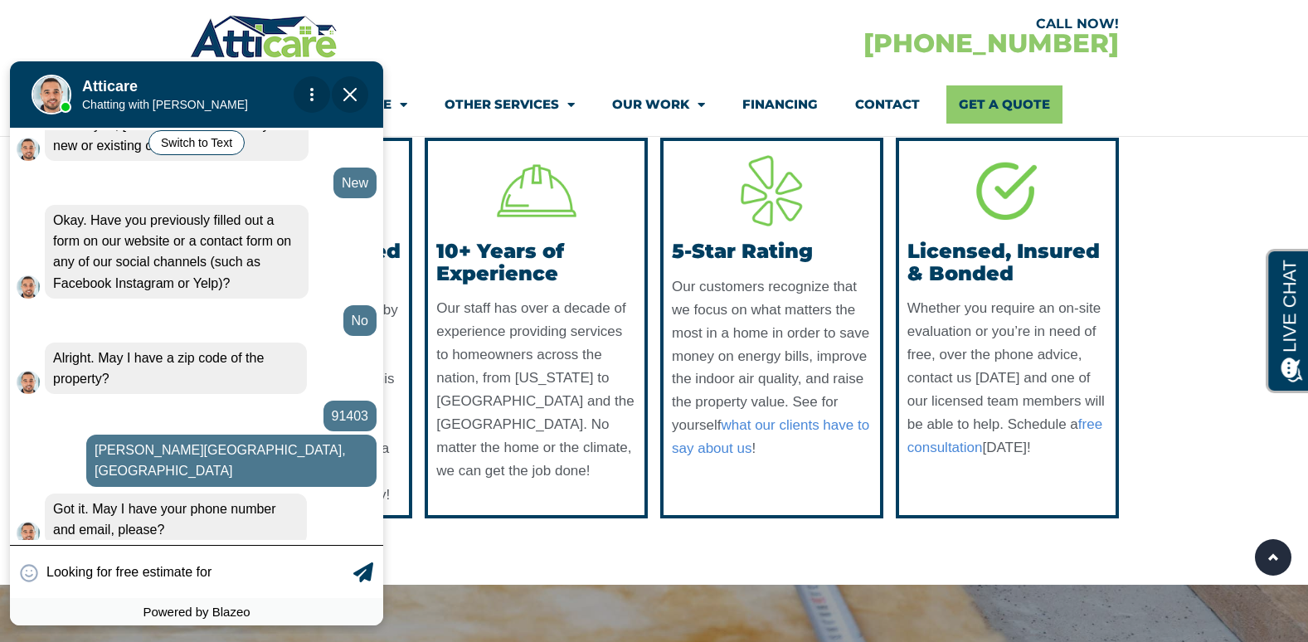
type input "Looking for free estimate for"
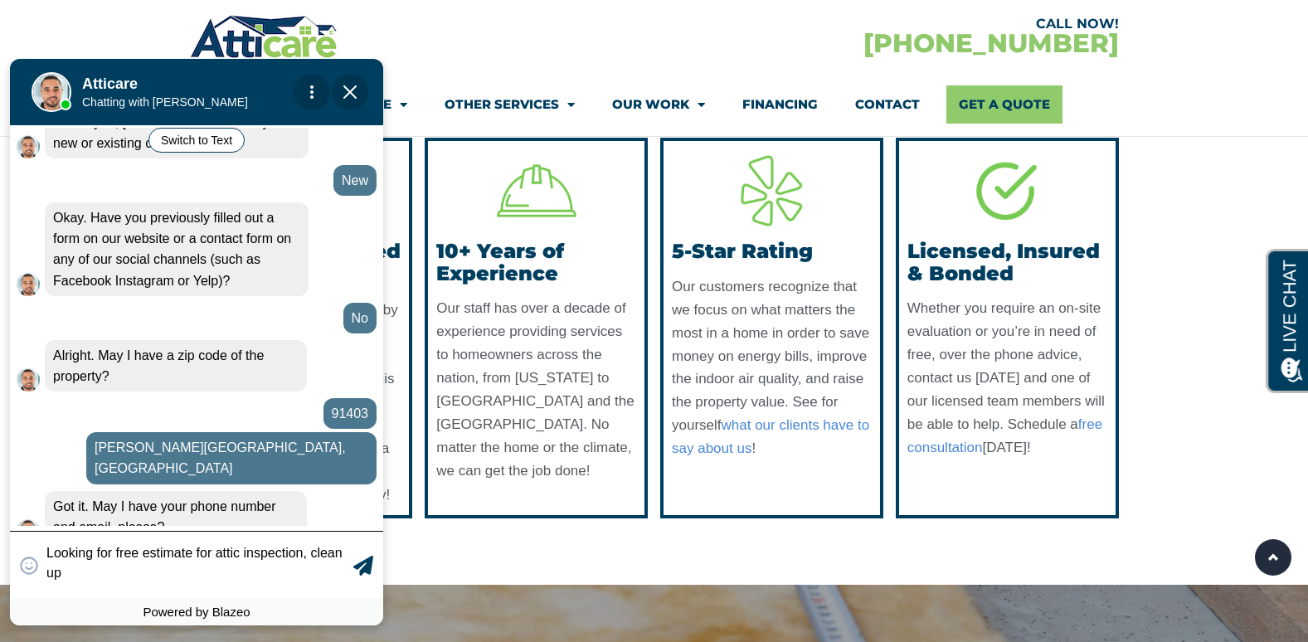
scroll to position [719, 0]
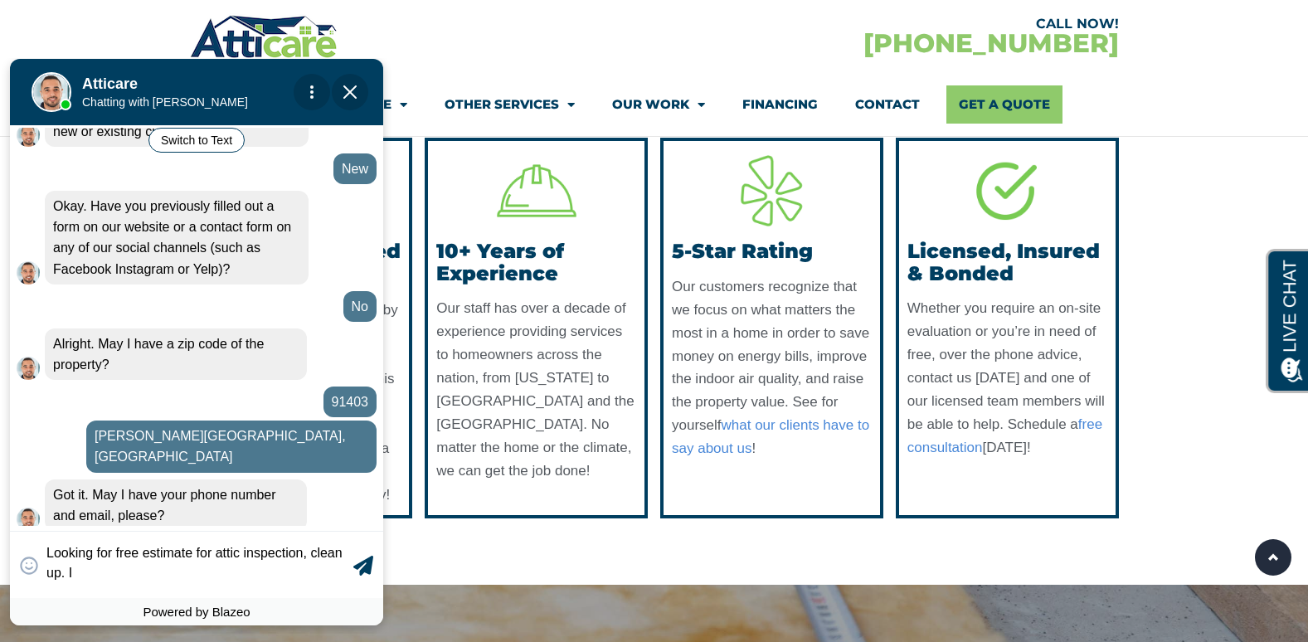
type textarea "Looking for free estimate for attic inspection, clean up."
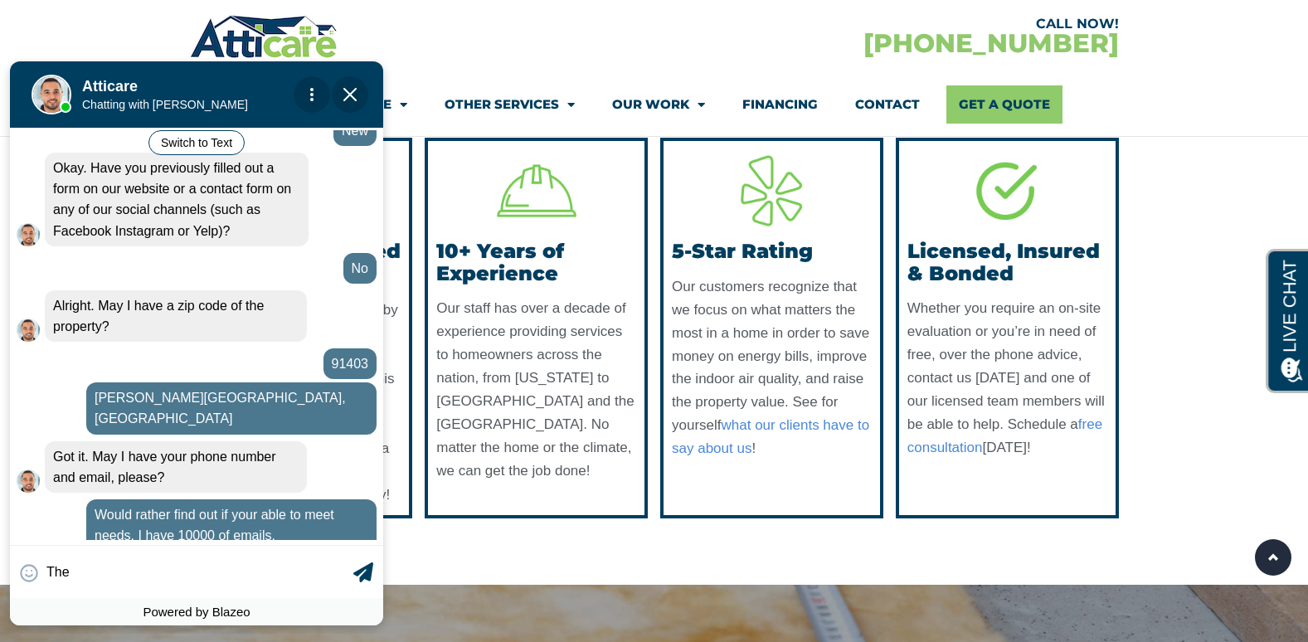
scroll to position [763, 0]
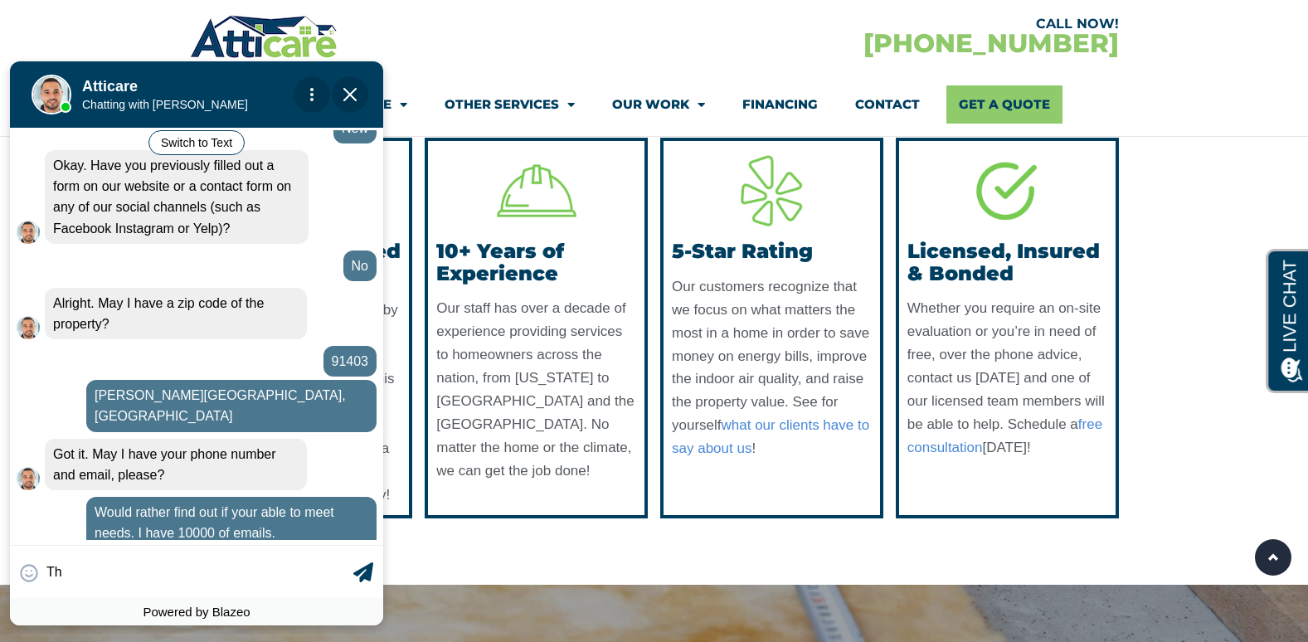
type input "T"
type input "D"
type input "The attic is a mess, want cla"
type textarea "The attic is a mess, want cla"
type input "The attic is a mess, want clan"
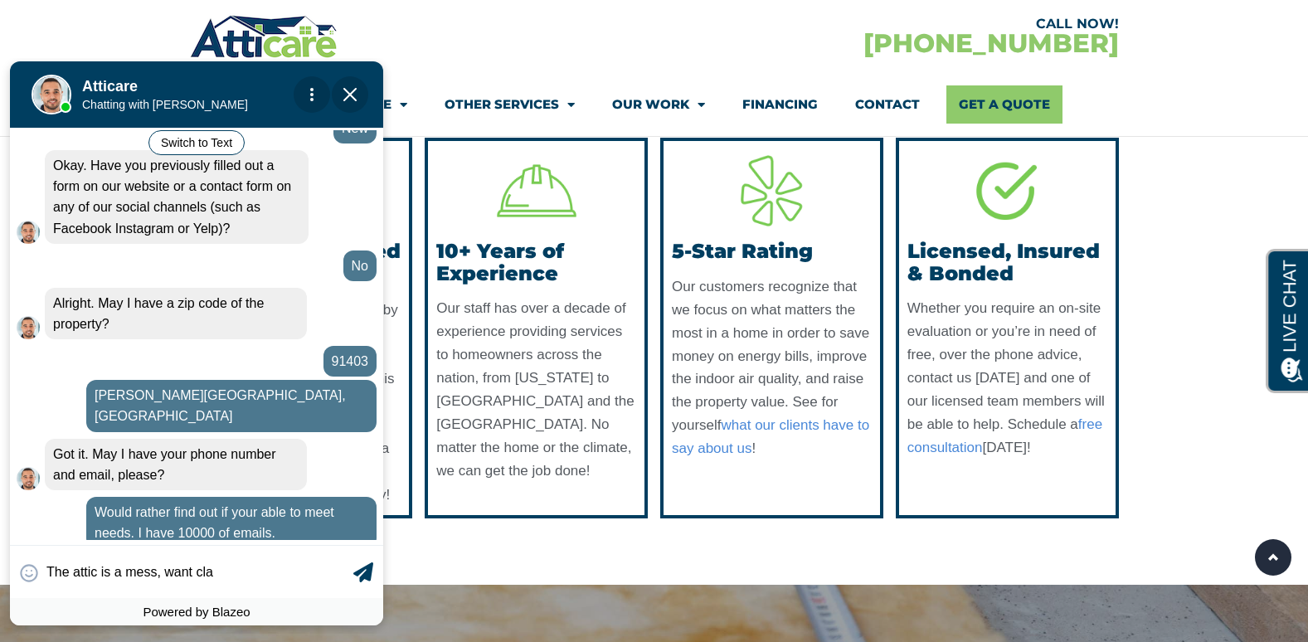
type textarea "The attic is a mess, want clae"
type input "The attic is a mess, want claea"
type textarea "The attic is a mess, want cl"
type input "The attic is a mess, want clea"
type textarea "The attic is a mess, want clean air."
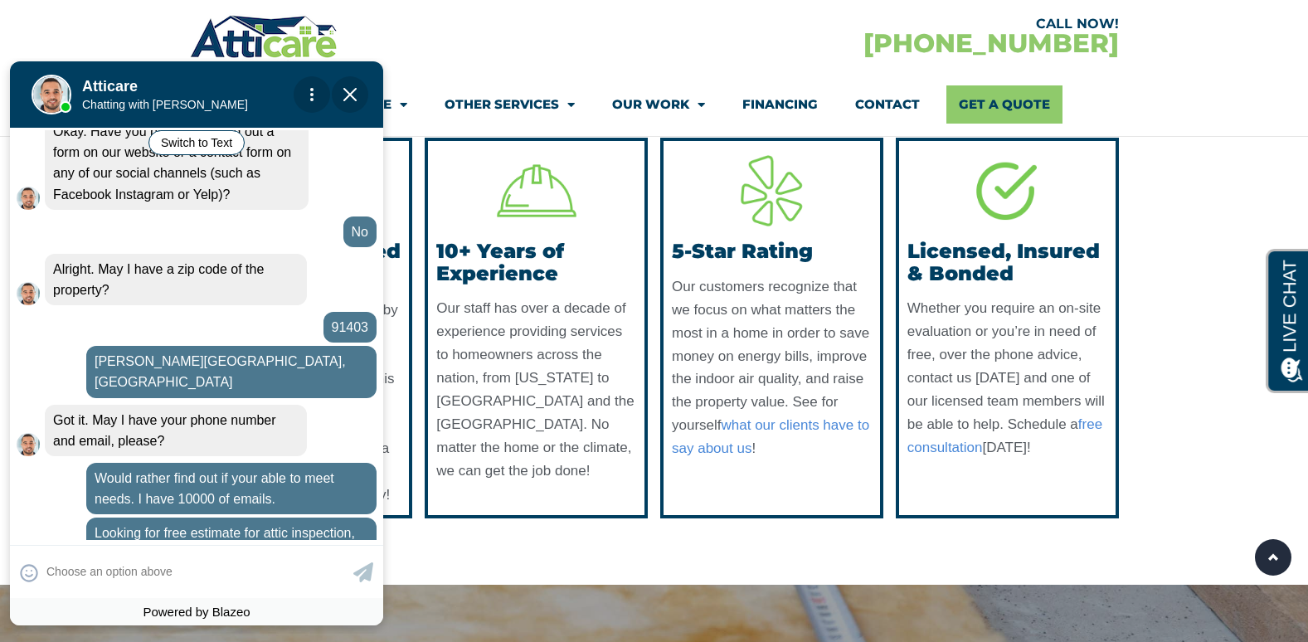
scroll to position [894, 0]
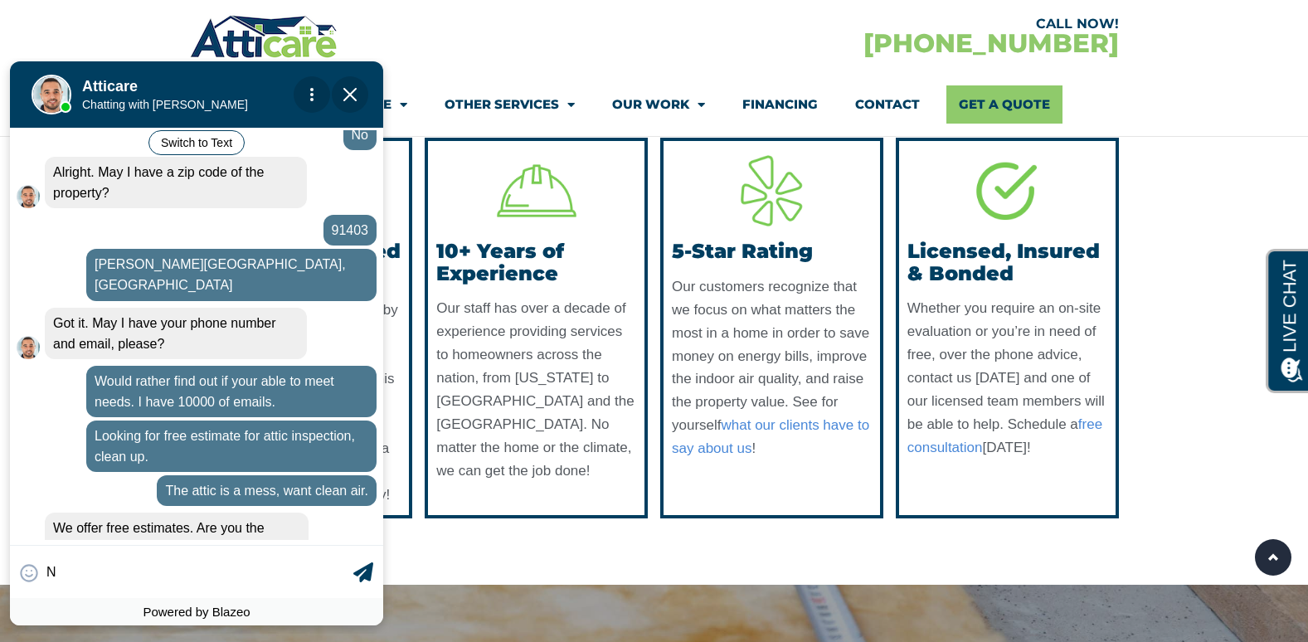
type input "No"
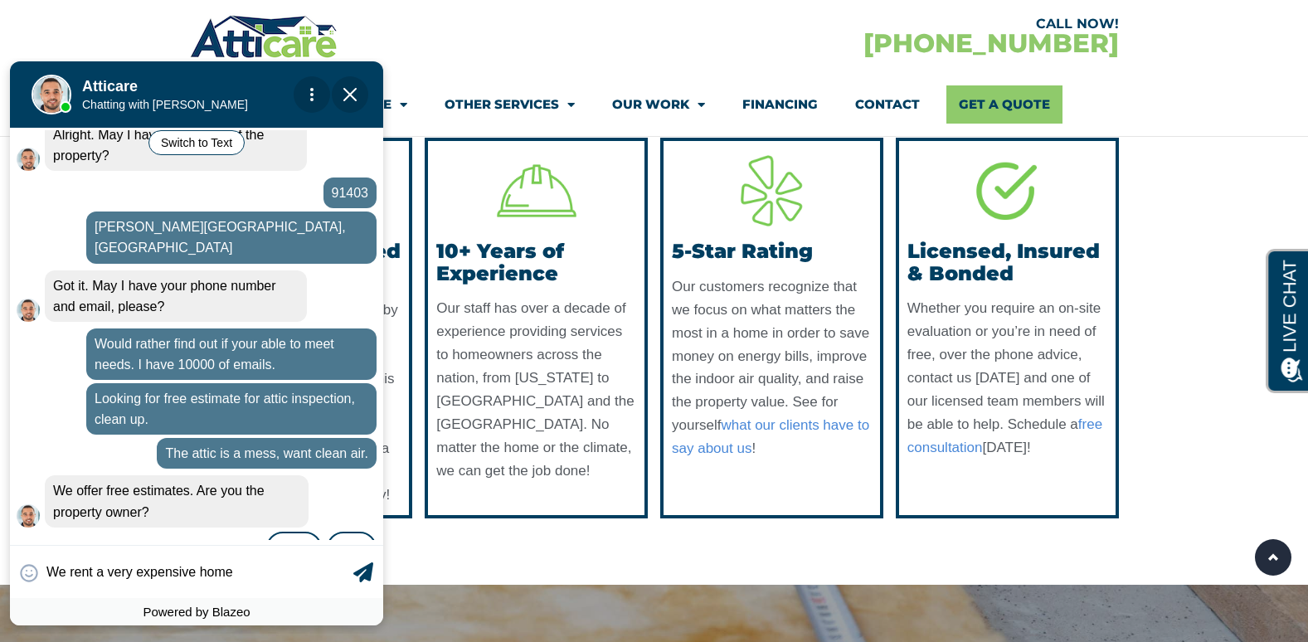
type input "We rent a very expensive home."
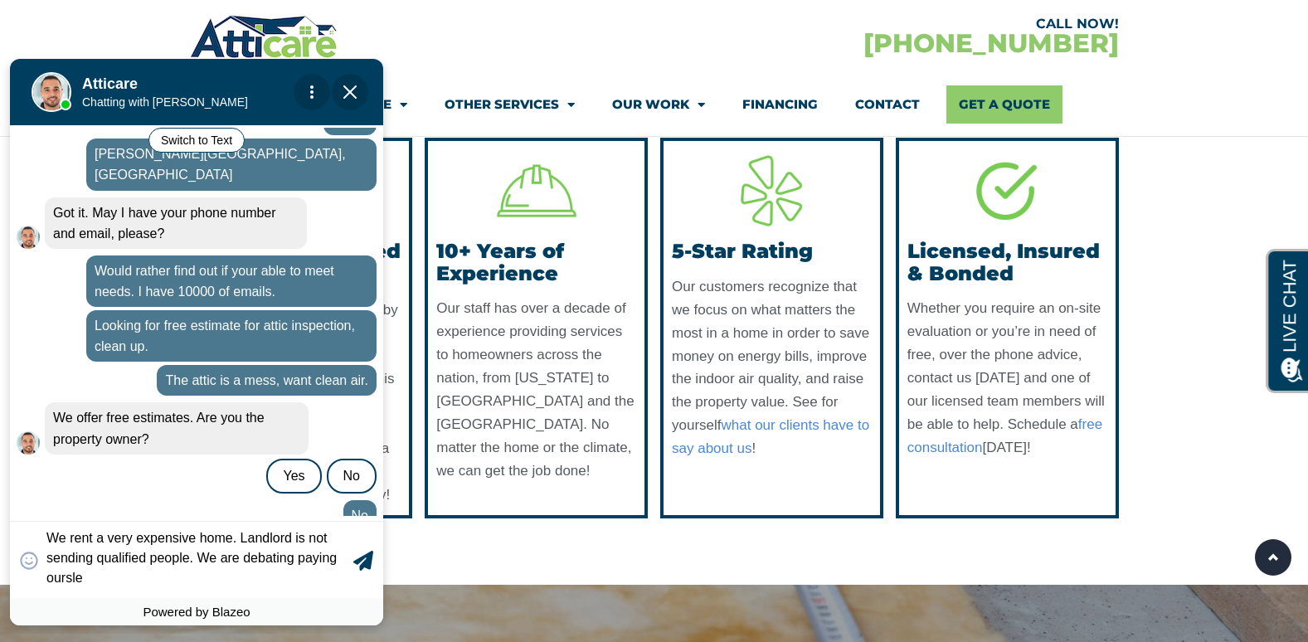
scroll to position [1011, 0]
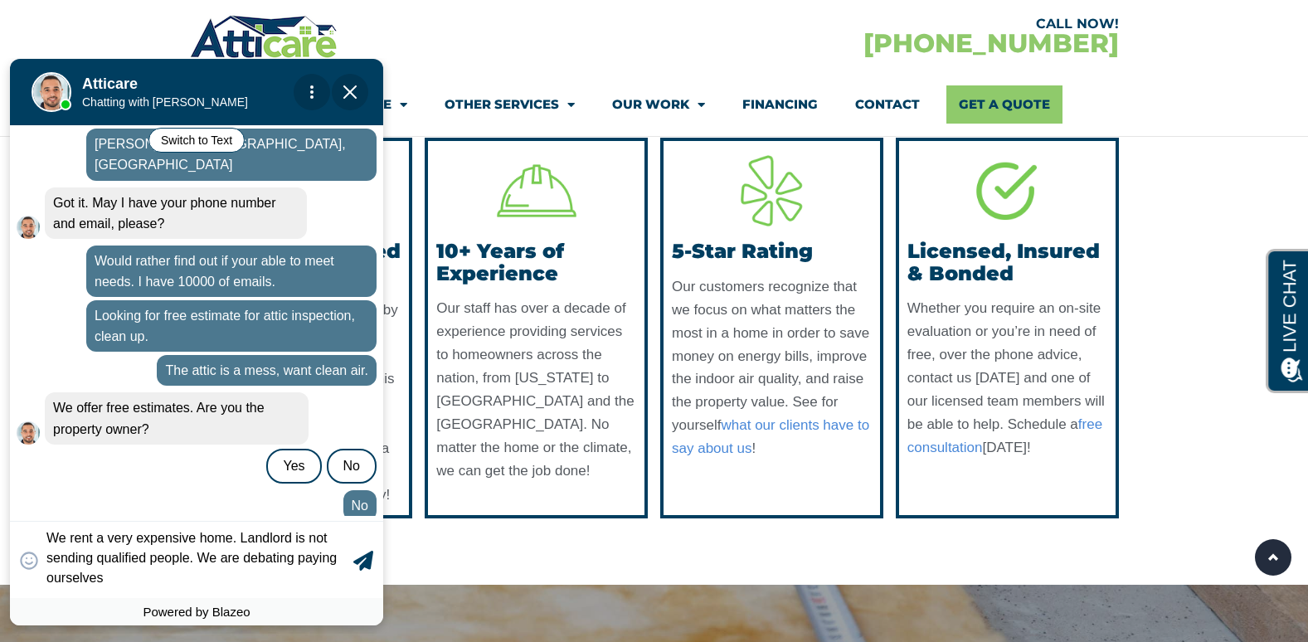
type textarea "We rent a very expensive home. Landlord is not sending qualified people. We are…"
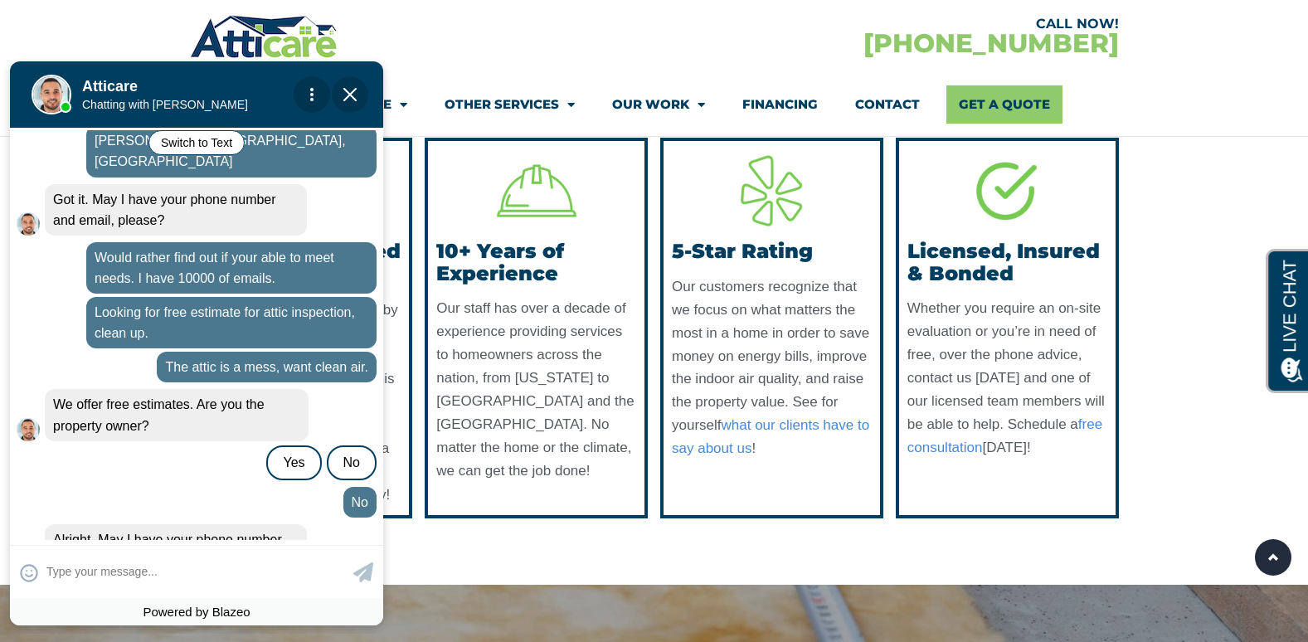
scroll to position [1069, 0]
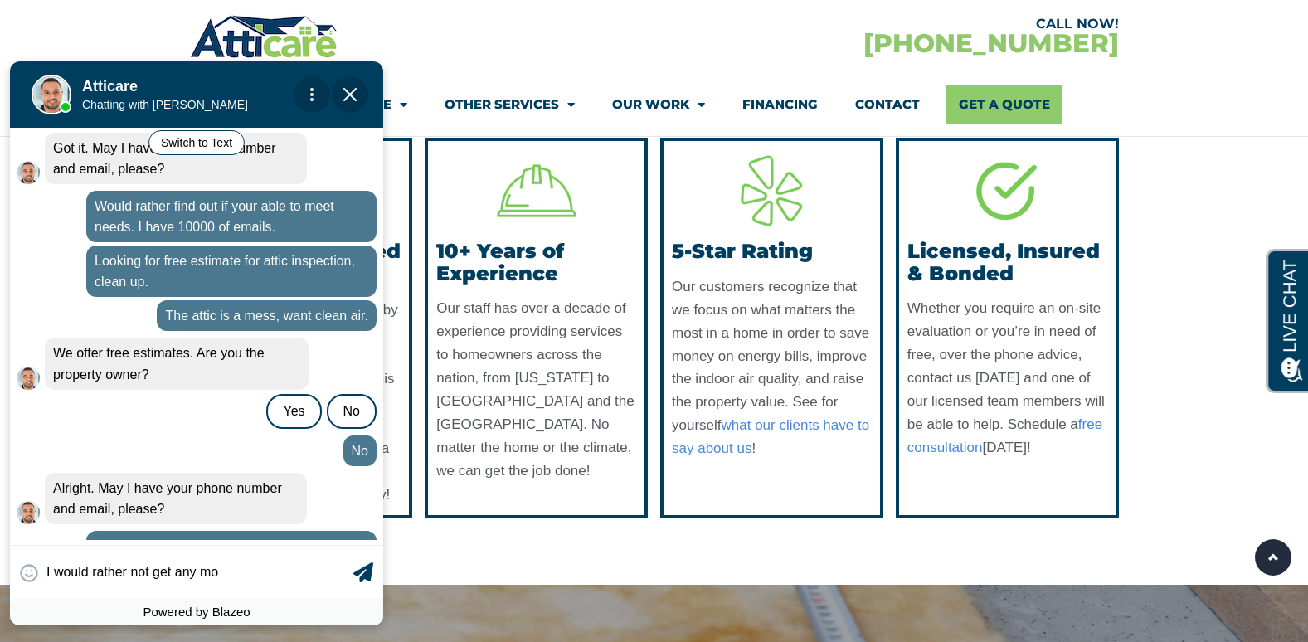
type input "I would rather not get any mor"
type textarea "I would rather not get any mo"
type input "I"
type input "Do you proo"
type textarea "Do you proo"
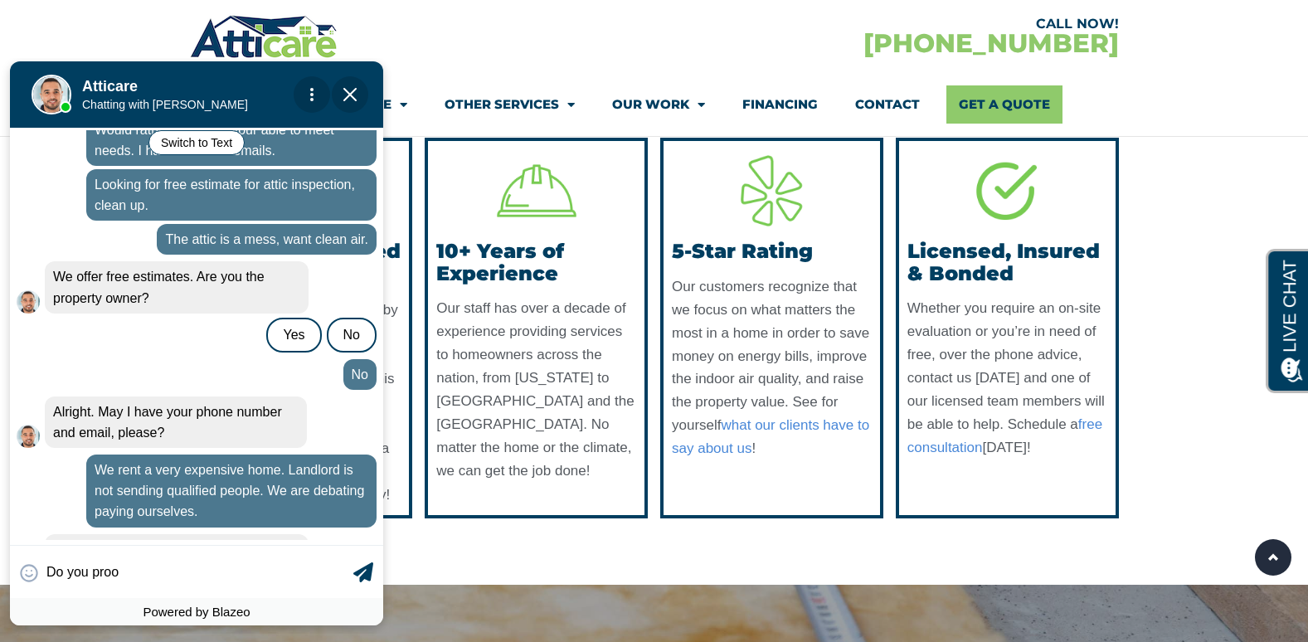
scroll to position [1187, 0]
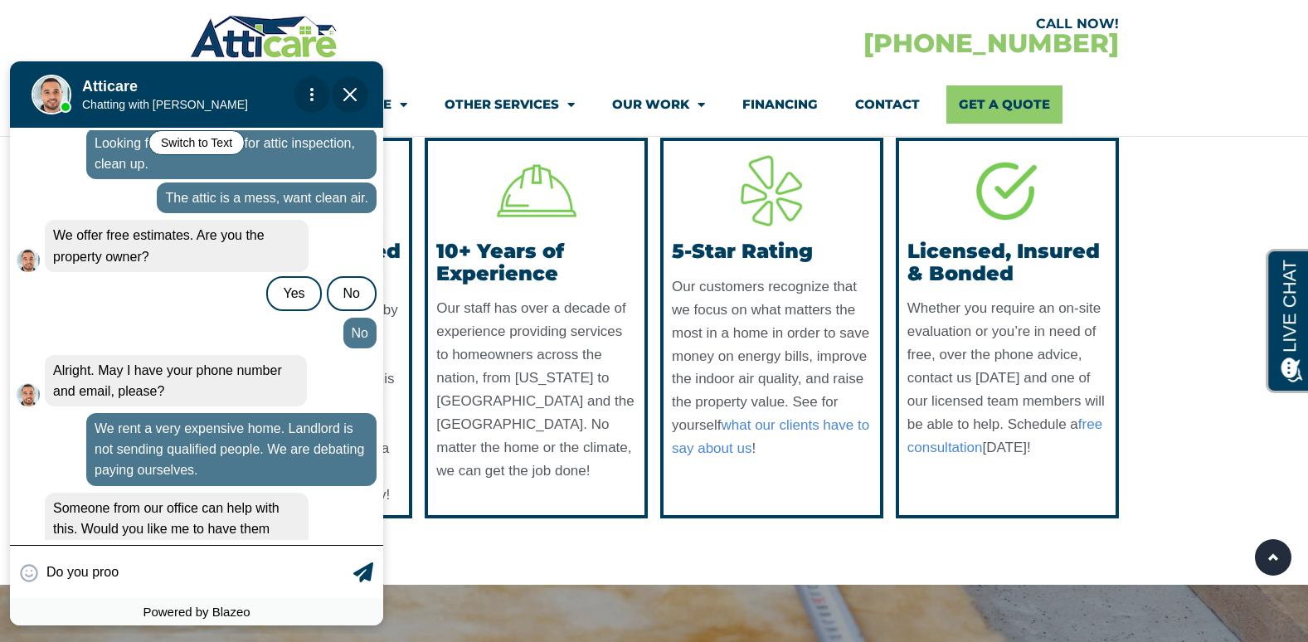
drag, startPoint x: 159, startPoint y: 564, endPoint x: 132, endPoint y: 579, distance: 31.2
click at [132, 579] on div "😀 😁 😂 😃 😄 😅 😆 😇 😈 😉 😊 😋 😌 😍 😎 😏 😐 😑 😒 😓 😔 😕 😖 😗 😘 😛 😝 😞 😟 😠 😡 😢 😣 😤 😥 😦 Do you …" at bounding box center [196, 571] width 373 height 53
drag, startPoint x: 154, startPoint y: 575, endPoint x: 87, endPoint y: 573, distance: 66.4
click at [76, 572] on div "😀 😁 😂 😃 😄 😅 😆 😇 😈 😉 😊 😋 😌 😍 😎 😏 😐 😑 😒 😓 😔 😕 😖 😗 😘 😛 😝 😞 😟 😠 😡 😢 😣 😤 😥 😦 Do you …" at bounding box center [196, 571] width 373 height 53
click at [126, 561] on div "😀 😁 😂 😃 😄 😅 😆 😇 😈 😉 😊 😋 😌 😍 😎 😏 😐 😑 😒 😓 😔 😕 😖 😗 😘 😛 😝 😞 😟 😠 😡 😢 😣 😤 😥 😦 Do you …" at bounding box center [196, 571] width 373 height 53
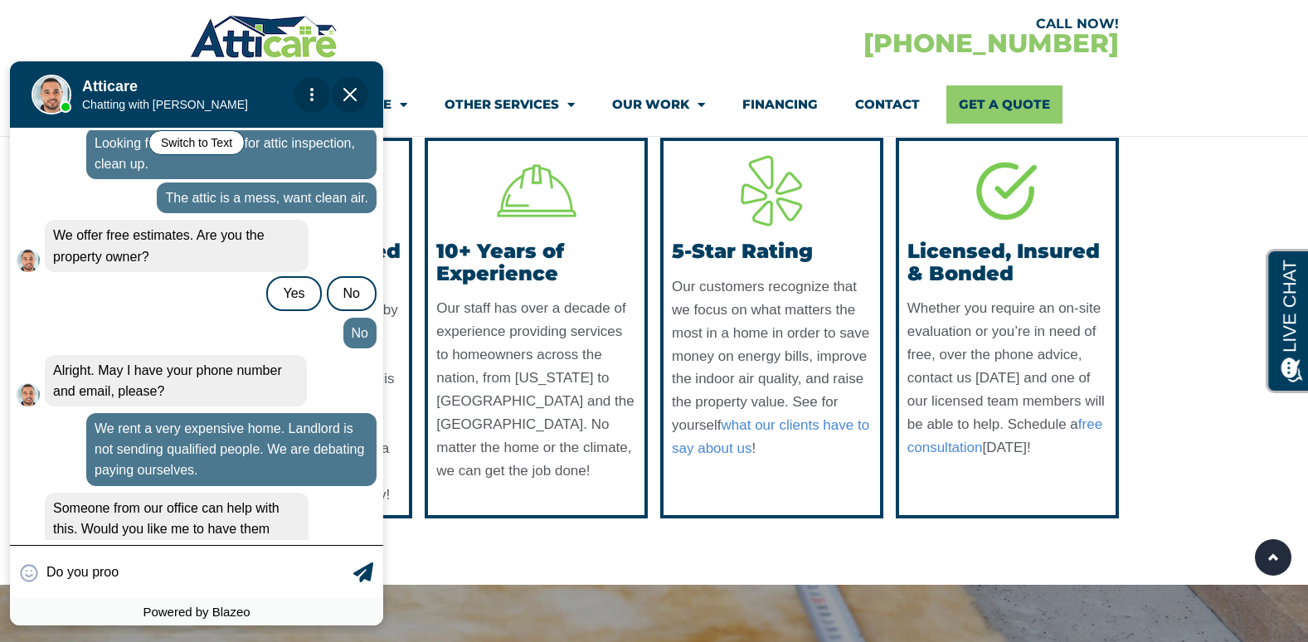
click at [126, 565] on div "😀 😁 😂 😃 😄 😅 😆 😇 😈 😉 😊 😋 😌 😍 😎 😏 😐 😑 😒 😓 😔 😕 😖 😗 😘 😛 😝 😞 😟 😠 😡 😢 😣 😤 😥 😦 Do you …" at bounding box center [196, 571] width 373 height 53
type input "D"
type input "Yes, if you provided attic cl"
type textarea "Yes, if you provided attic cl"
type input "Yes, if you provided attic cle"
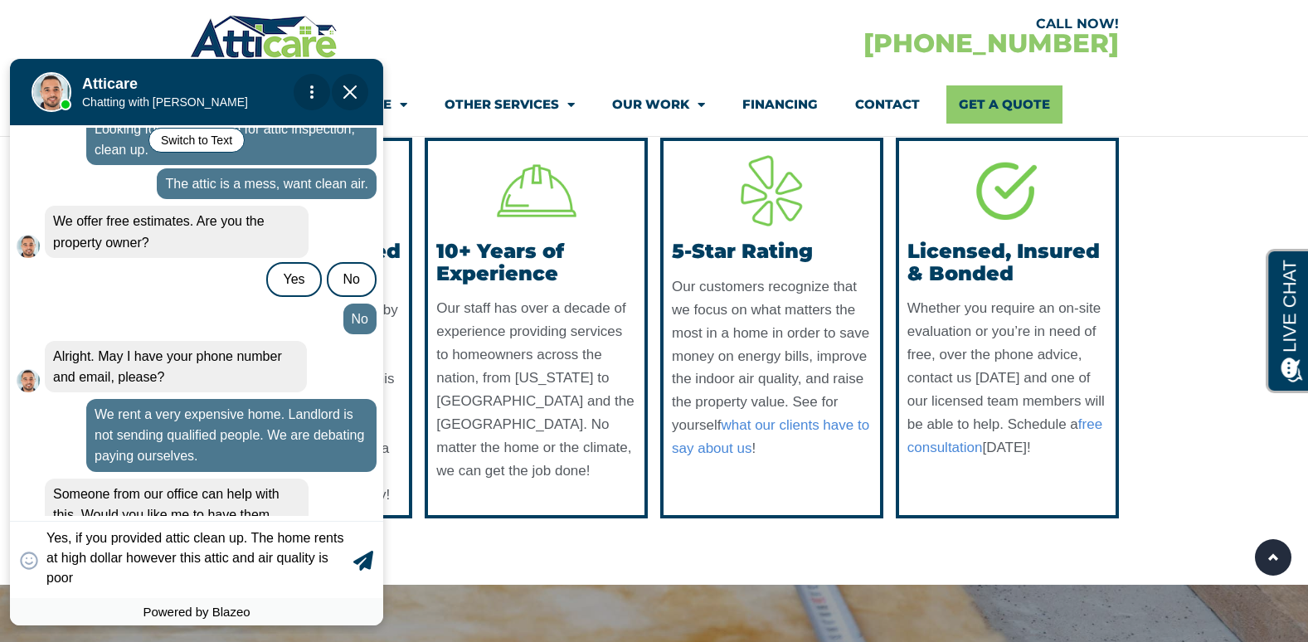
scroll to position [1208, 0]
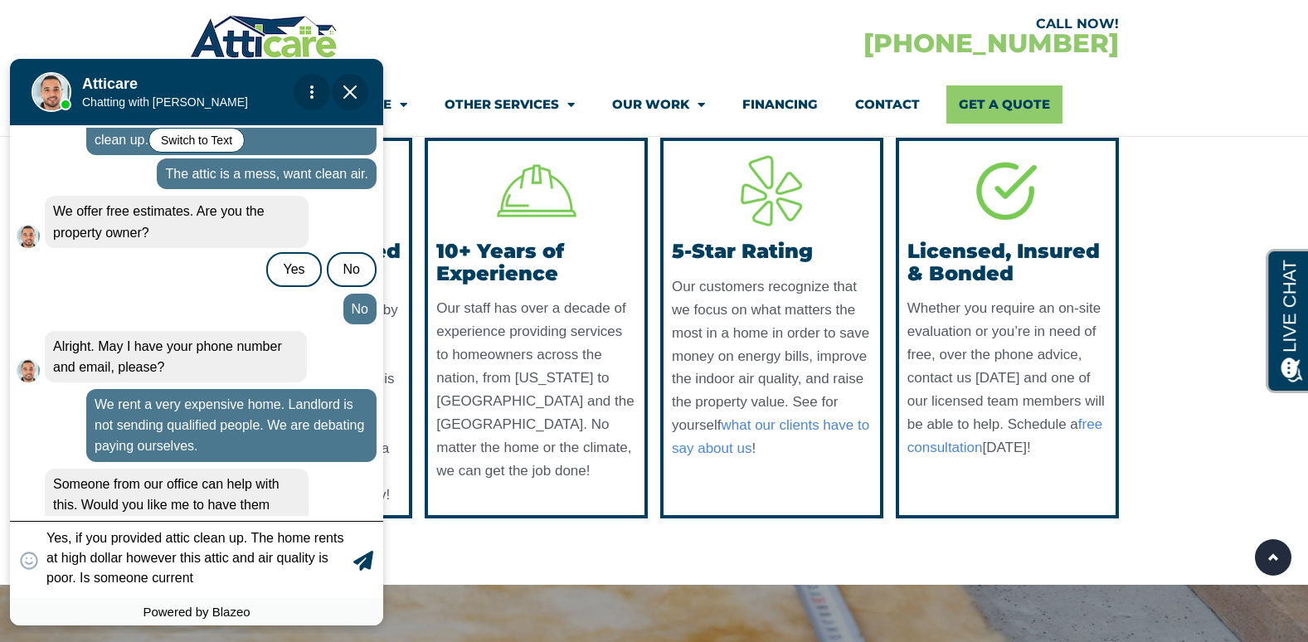
click at [236, 572] on div "😀 😁 😂 😃 😄 😅 😆 😇 😈 😉 😊 😋 😌 😍 😎 😏 😐 😑 😒 😓 😔 😕 😖 😗 😘 😛 😝 😞 😟 😠 😡 😢 😣 😤 😥 😦 Yes, if…" at bounding box center [196, 559] width 373 height 77
click at [205, 577] on div "😀 😁 😂 😃 😄 😅 😆 😇 😈 😉 😊 😋 😌 😍 😎 😏 😐 😑 😒 😓 😔 😕 😖 😗 😘 😛 😝 😞 😟 😠 😡 😢 😣 😤 😥 😦 Yes, if…" at bounding box center [196, 559] width 373 height 77
click at [199, 577] on div "😀 😁 😂 😃 😄 😅 😆 😇 😈 😉 😊 😋 😌 😍 😎 😏 😐 😑 😒 😓 😔 😕 😖 😗 😘 😛 😝 😞 😟 😠 😡 😢 😣 😤 😥 😦 Yes, if…" at bounding box center [196, 559] width 373 height 77
click at [286, 578] on div "😀 😁 😂 😃 😄 😅 😆 😇 😈 😉 😊 😋 😌 😍 😎 😏 😐 😑 😒 😓 😔 😕 😖 😗 😘 😛 😝 😞 😟 😠 😡 😢 😣 😤 😥 😦 Yes, if…" at bounding box center [196, 559] width 373 height 77
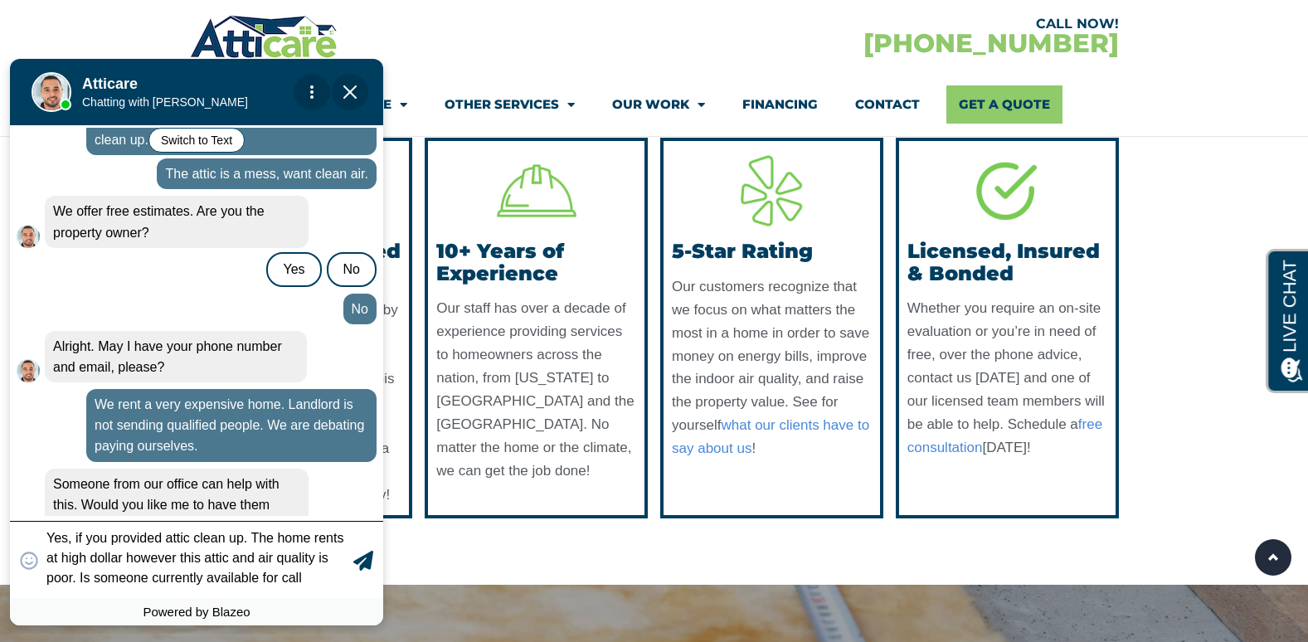
type textarea "Yes, if you provided attic clean up. The home rents at high dollar however this…"
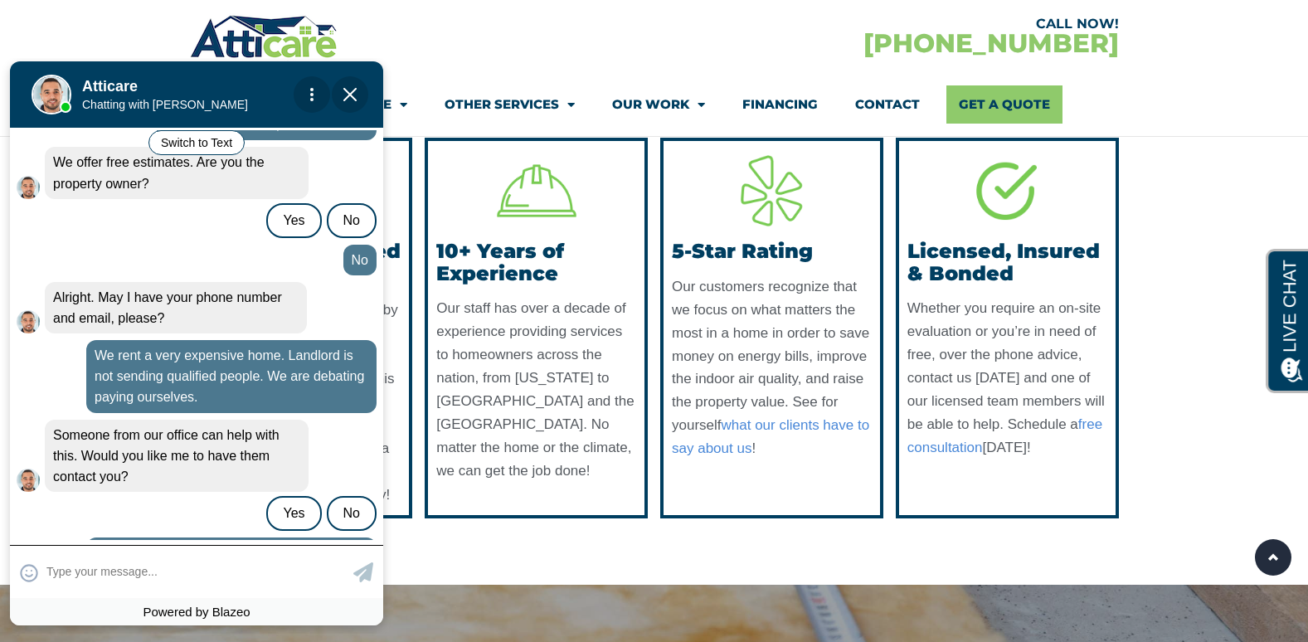
scroll to position [1287, 0]
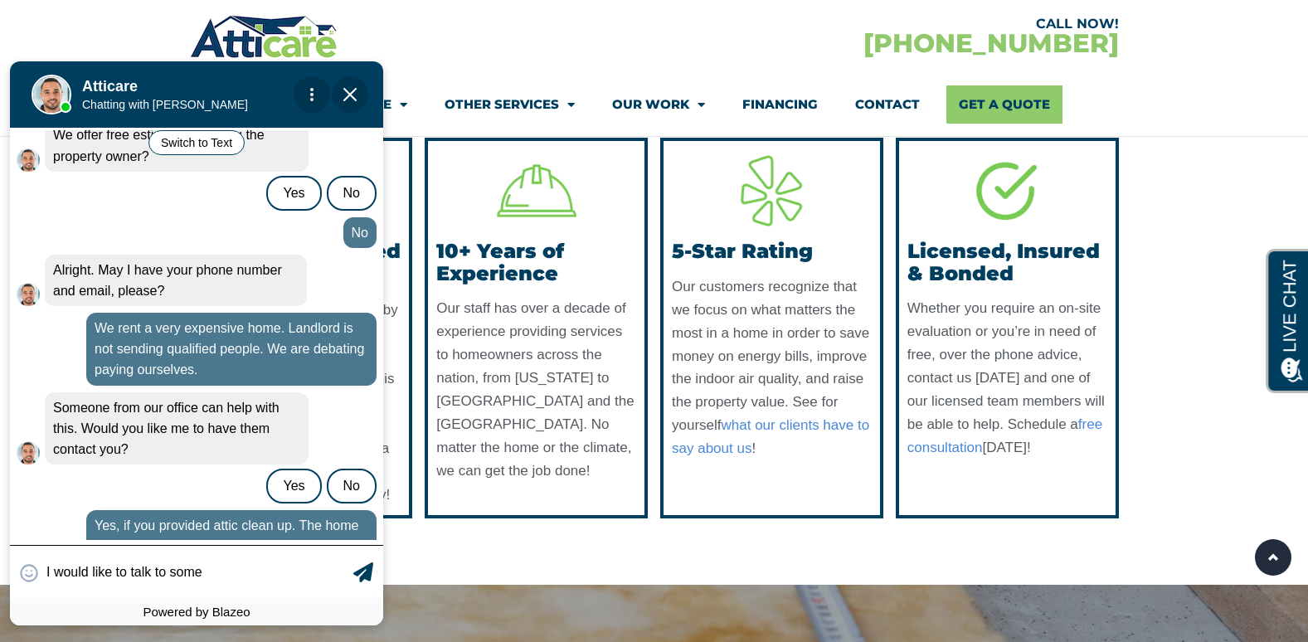
type input "I would like to talk to someo"
type textarea "I would like to talk to someo"
type input "I would like to talk to someon"
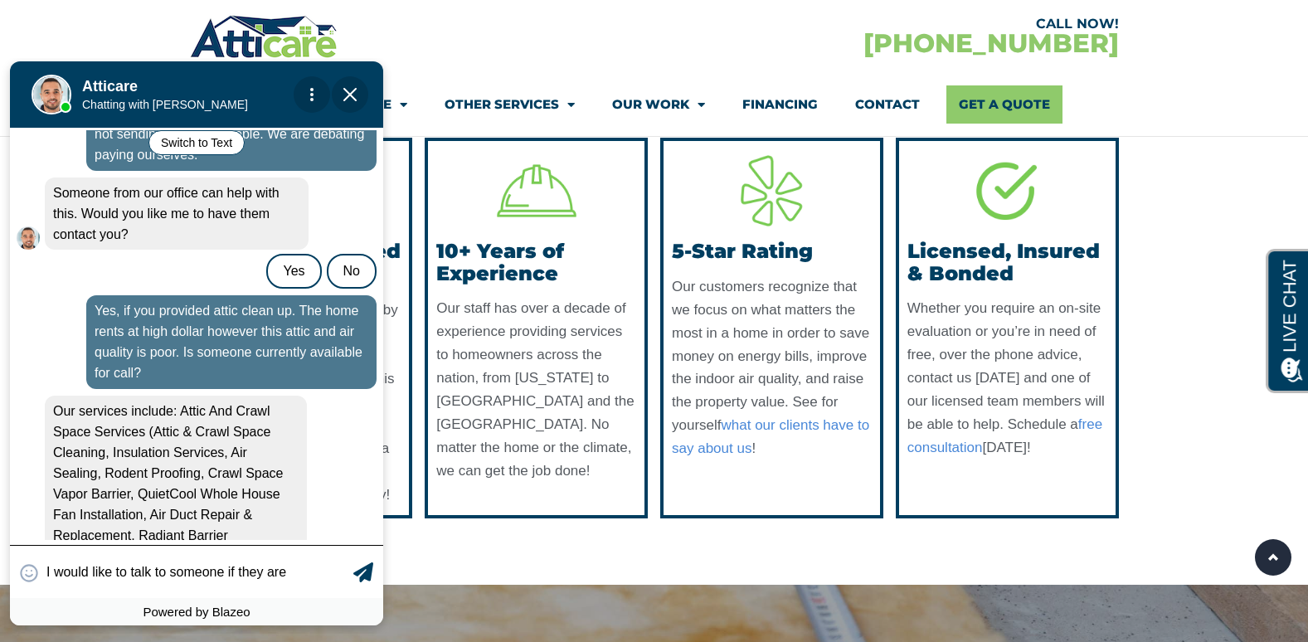
scroll to position [1512, 0]
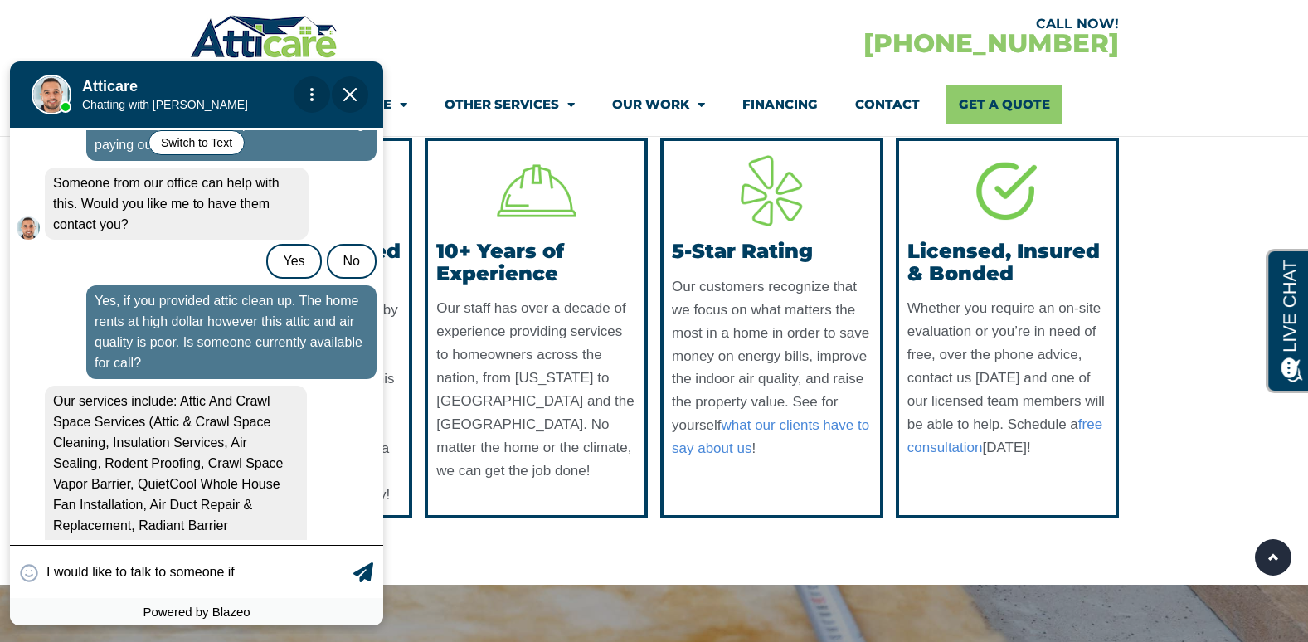
type textarea "I would like to talk to someone i"
type input "I would like to talk to someone if"
type textarea "I would like to talk to someone"
type input "I would like to talk to someone i"
type textarea "I would like to talk to someone"
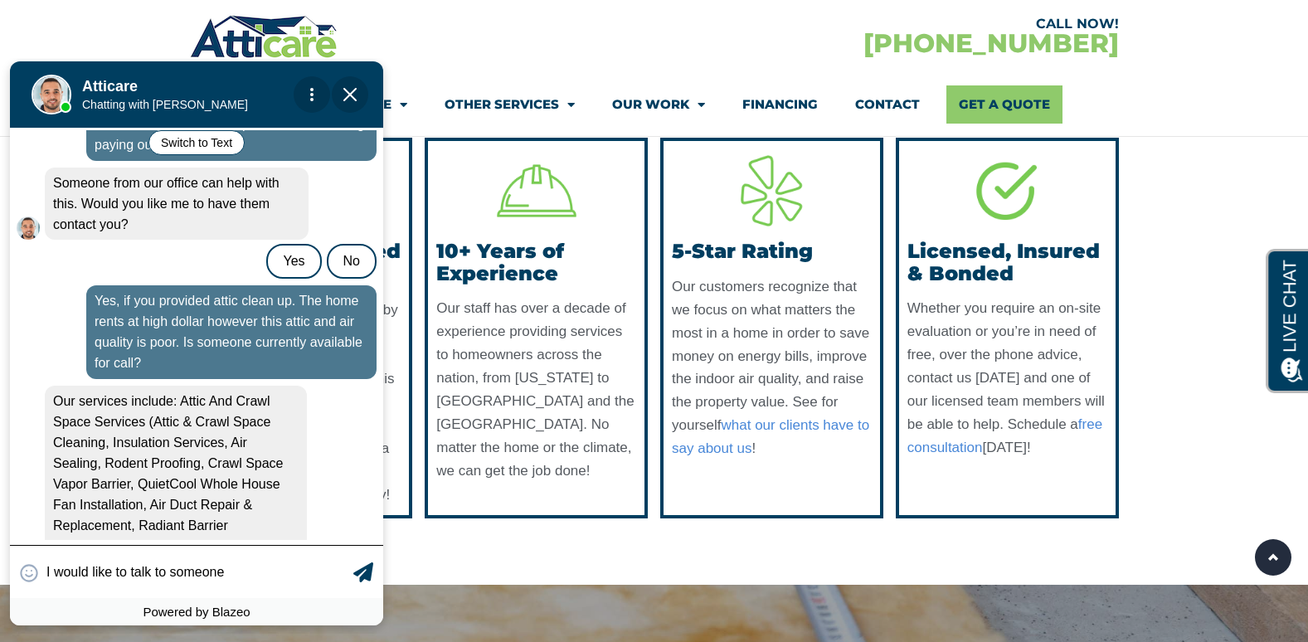
type input "I would like to talk to someone"
type textarea "I would like to talk to someon"
type input "I would like to talk to someone"
type textarea "I would like to talk to someo"
type input "I"
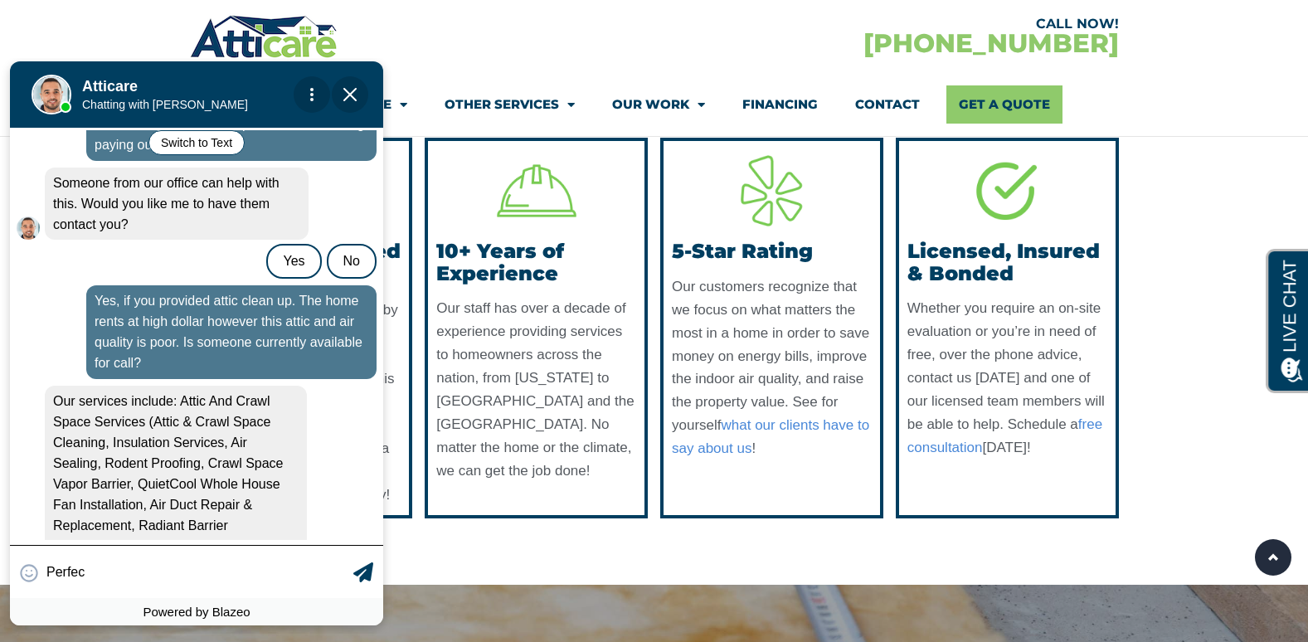
type input "Perfect"
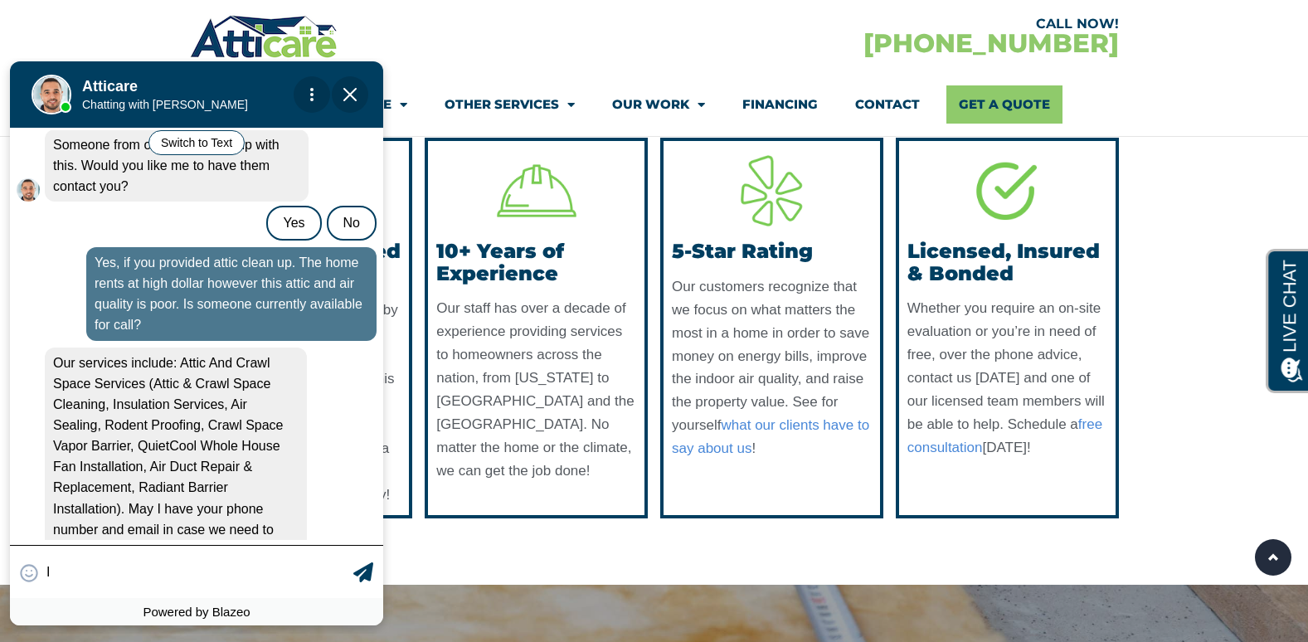
type input "I"
type input "5"
type input "615.587.3213,"
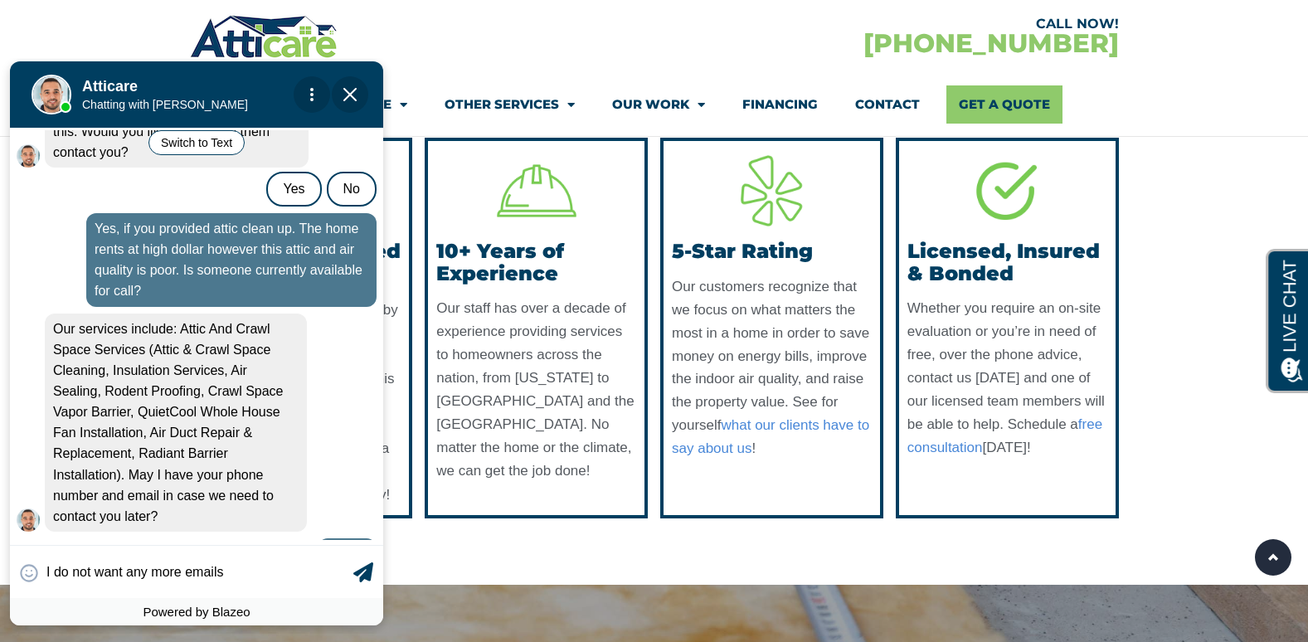
type input "I do not want any more emails."
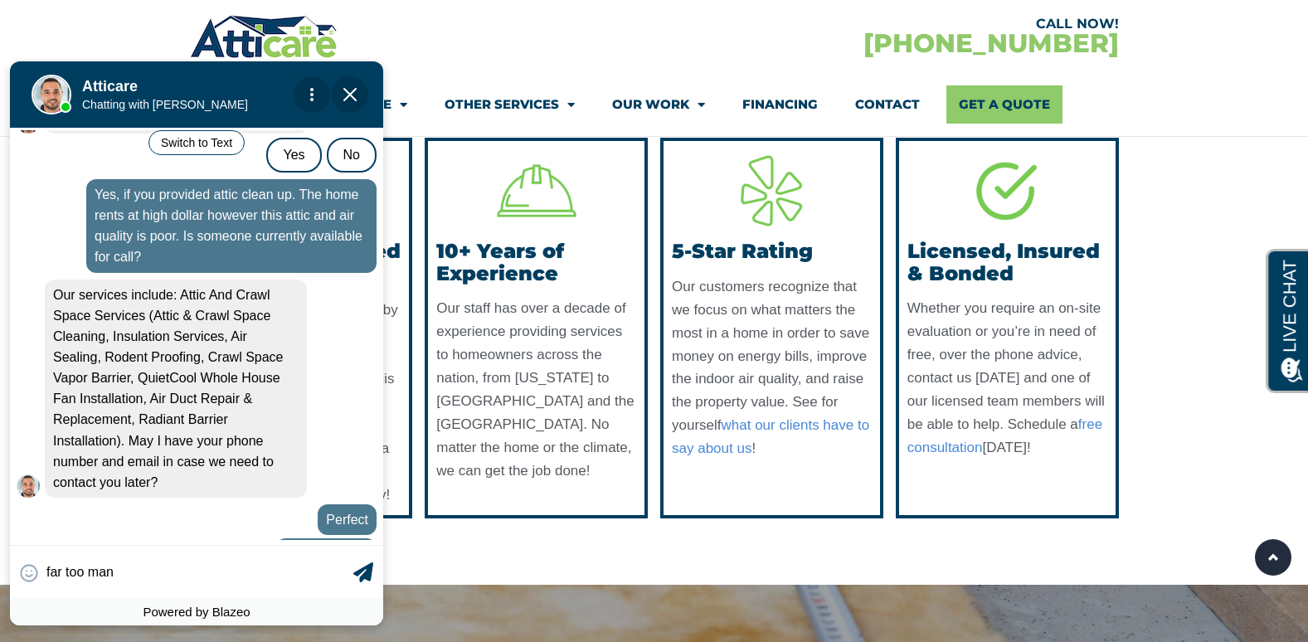
type input "far too many"
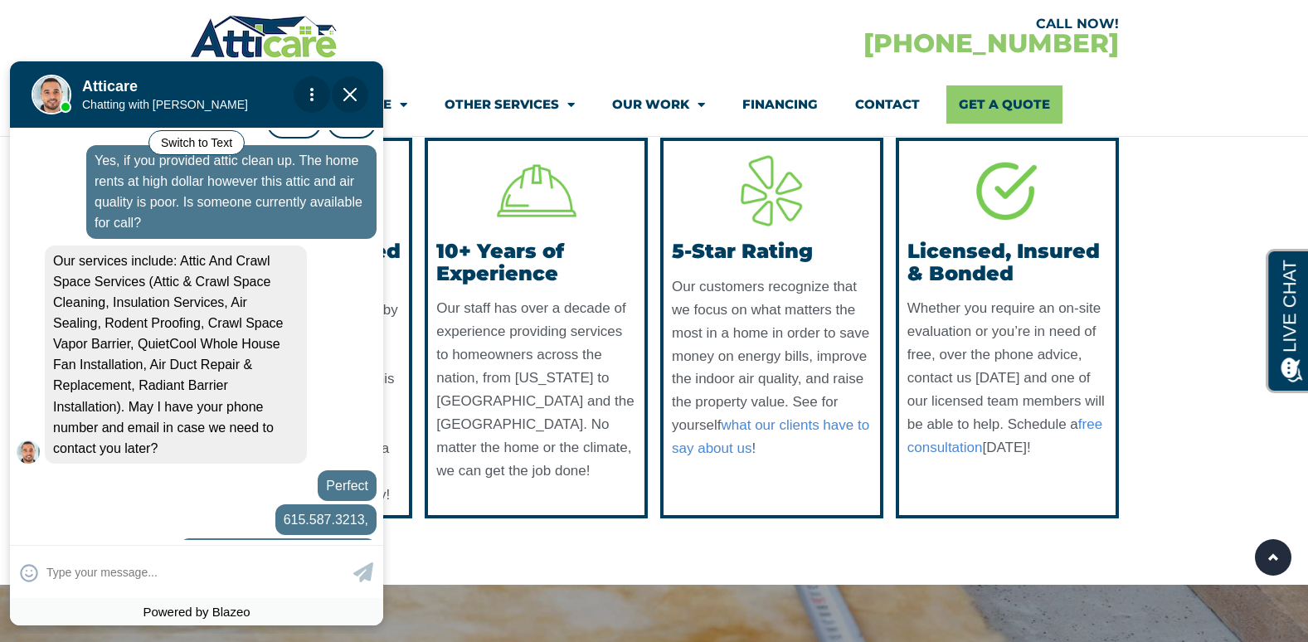
scroll to position [1752, 0]
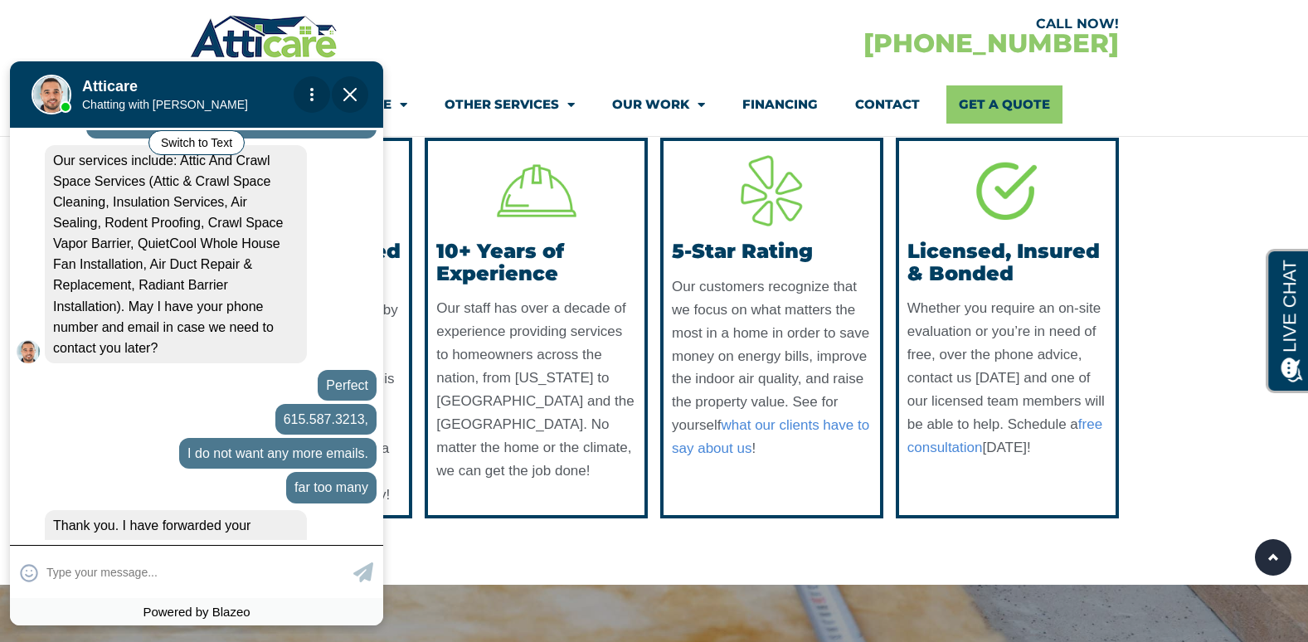
click at [238, 580] on input "text" at bounding box center [197, 572] width 303 height 32
type input "No, thank you for your assist"
type textarea "No, thank you for your assistance."
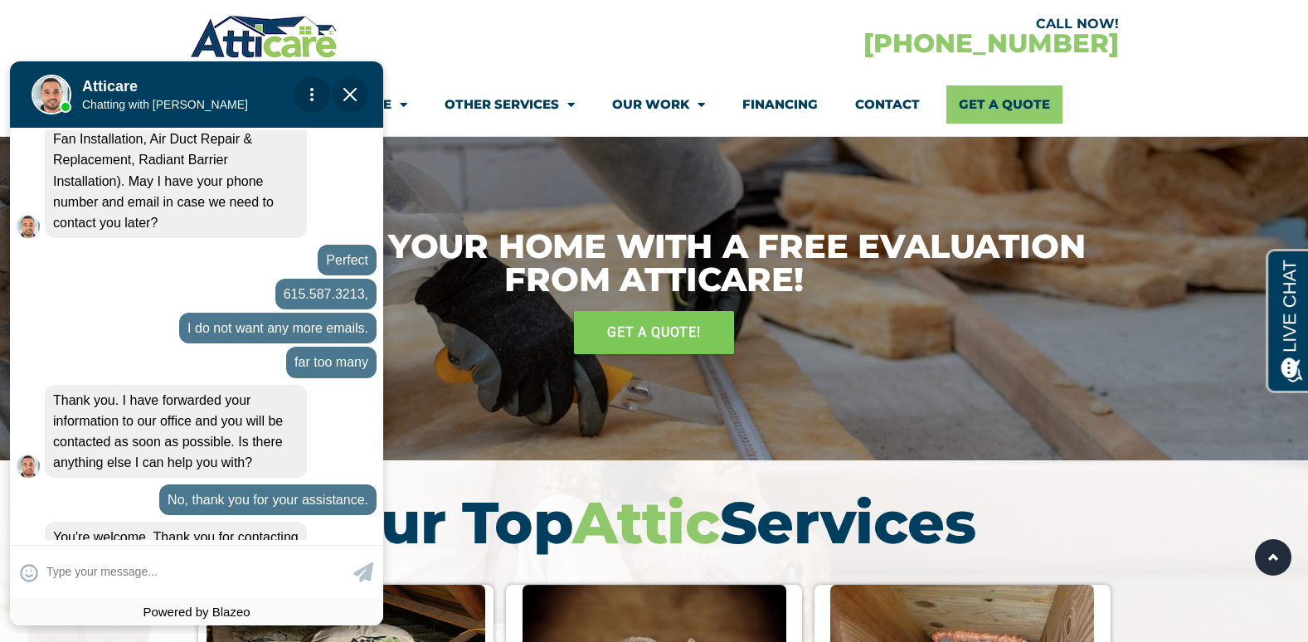
scroll to position [1855, 0]
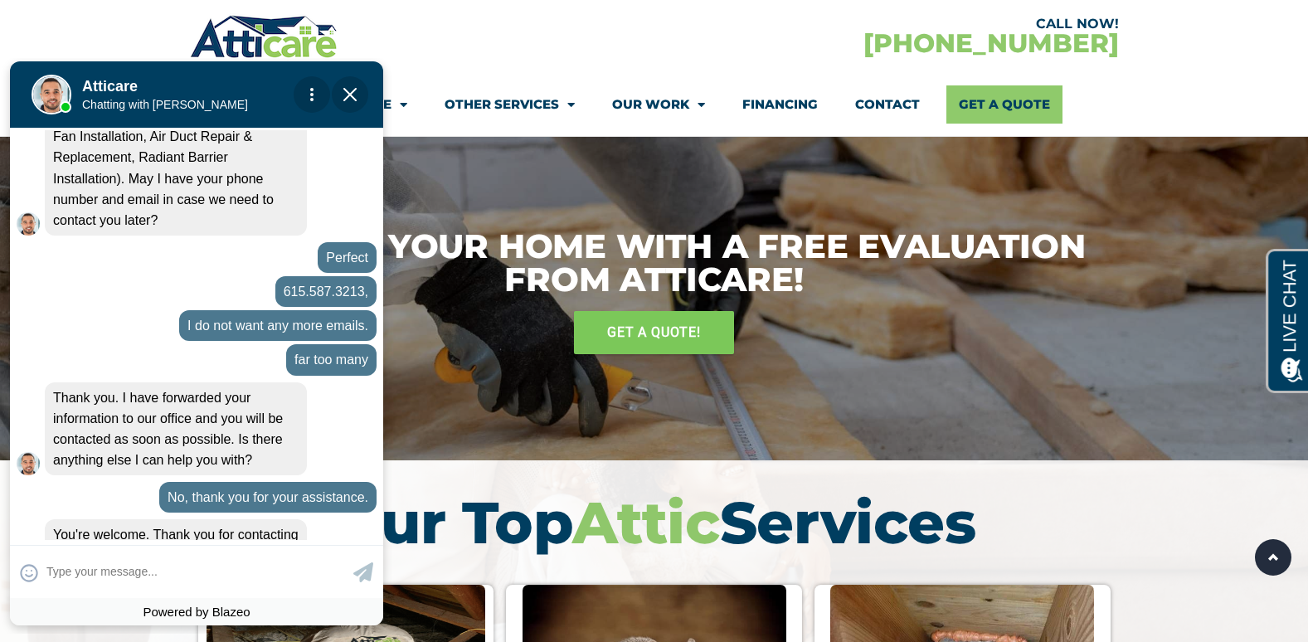
click at [369, 60] on body "Convert this chat to text Invalid phone number You have already been contacted …" at bounding box center [204, 346] width 408 height 576
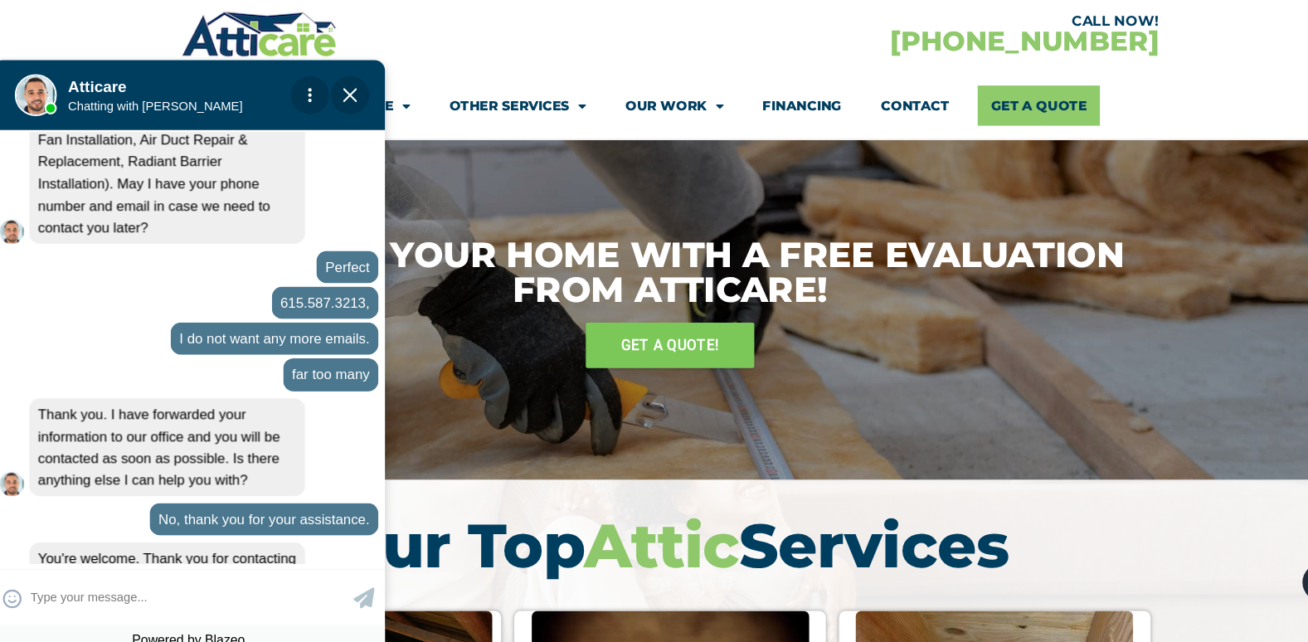
click at [334, 86] on img "Close Chat" at bounding box center [331, 92] width 13 height 13
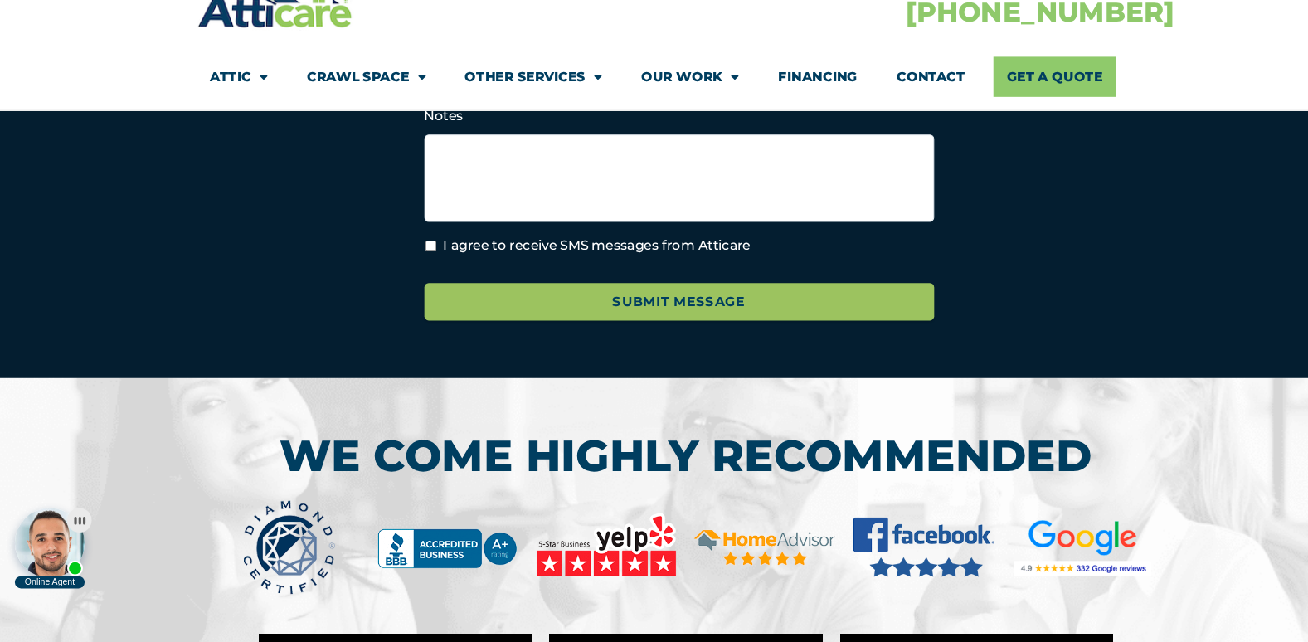
scroll to position [6299, 0]
